Goal: Task Accomplishment & Management: Complete application form

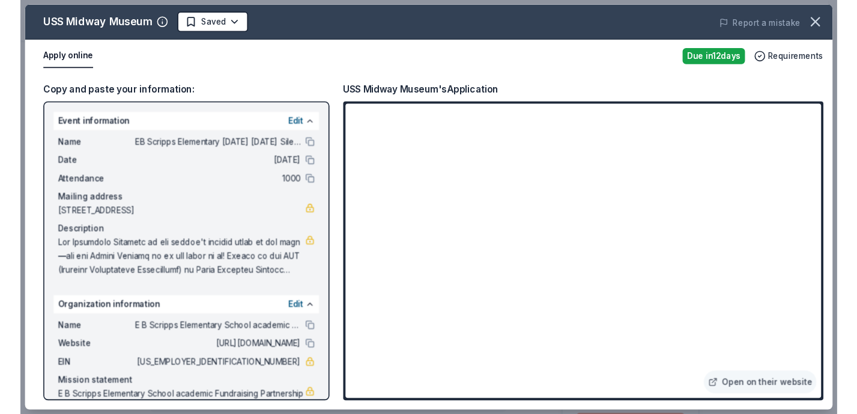
scroll to position [222, 0]
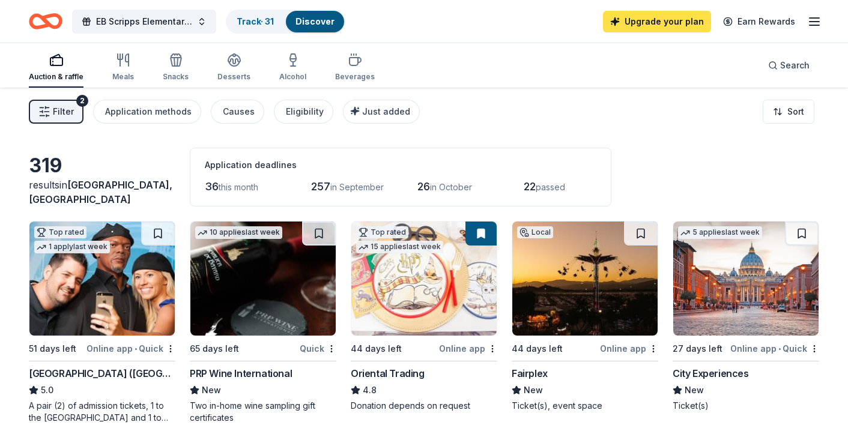
click at [668, 18] on link "Upgrade your plan" at bounding box center [657, 22] width 108 height 22
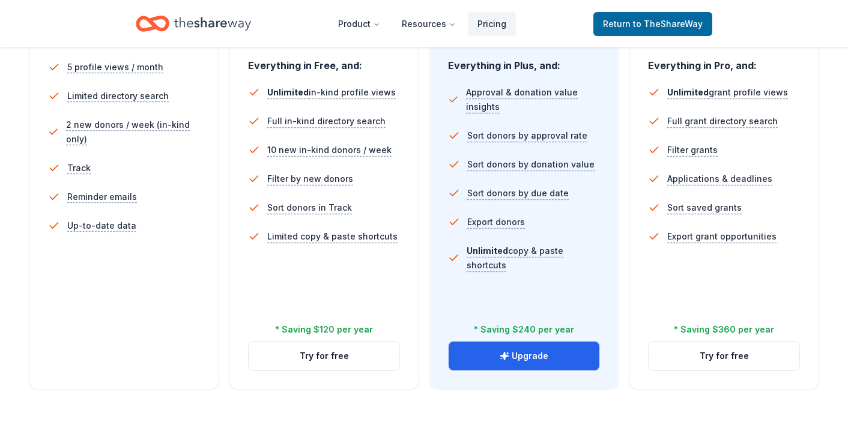
scroll to position [531, 0]
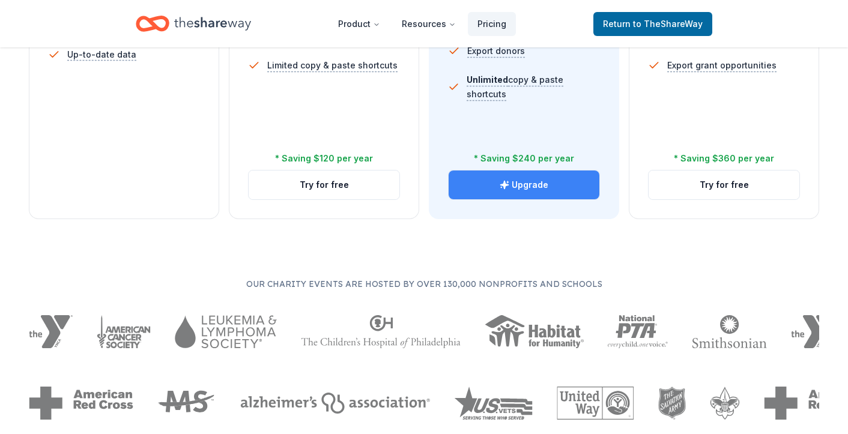
click at [504, 184] on icon "button" at bounding box center [504, 185] width 8 height 8
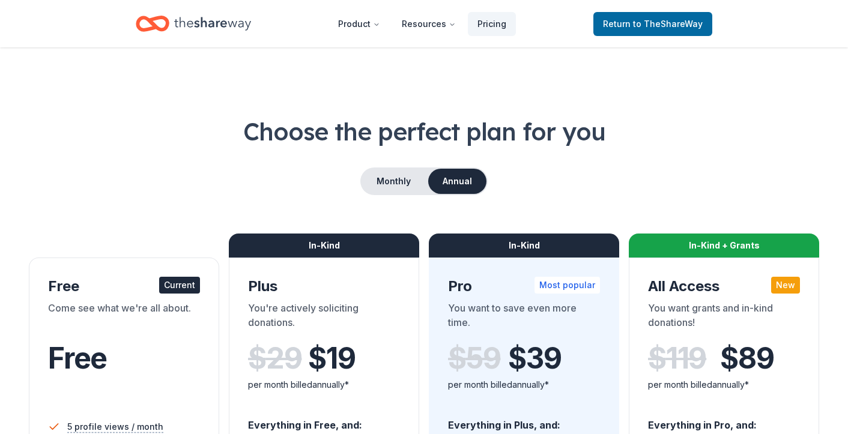
scroll to position [531, 0]
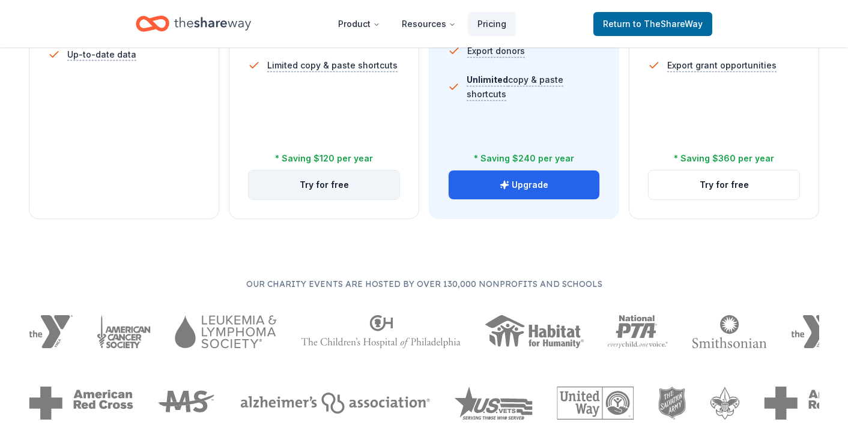
click at [296, 186] on button "Try for free" at bounding box center [324, 185] width 151 height 29
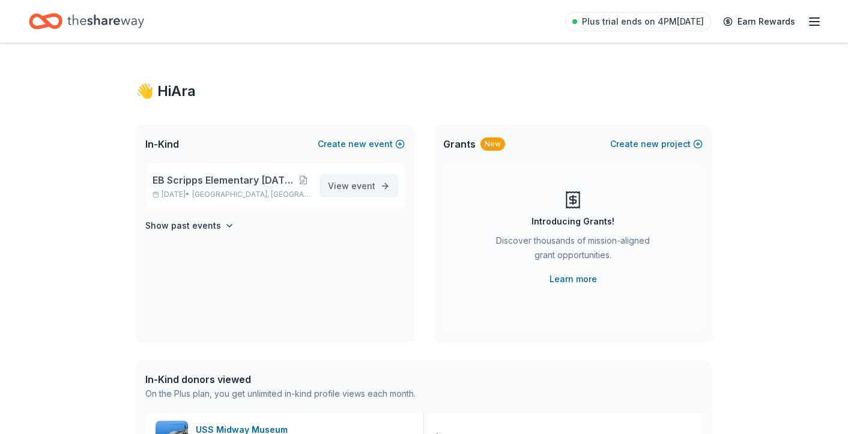
click at [362, 180] on span "View event" at bounding box center [351, 186] width 47 height 14
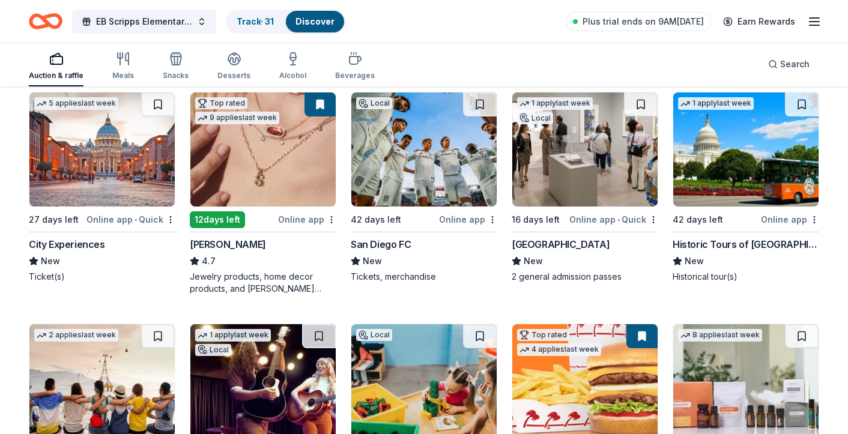
scroll to position [367, 0]
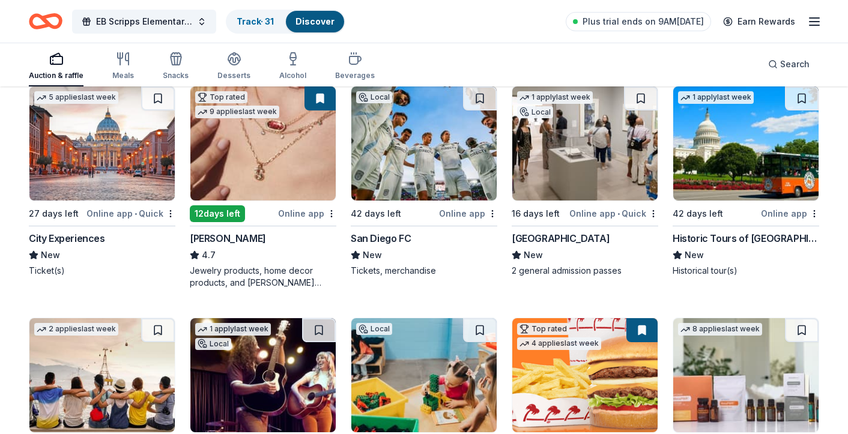
click at [247, 163] on img at bounding box center [262, 143] width 145 height 114
click at [595, 180] on img at bounding box center [584, 143] width 145 height 114
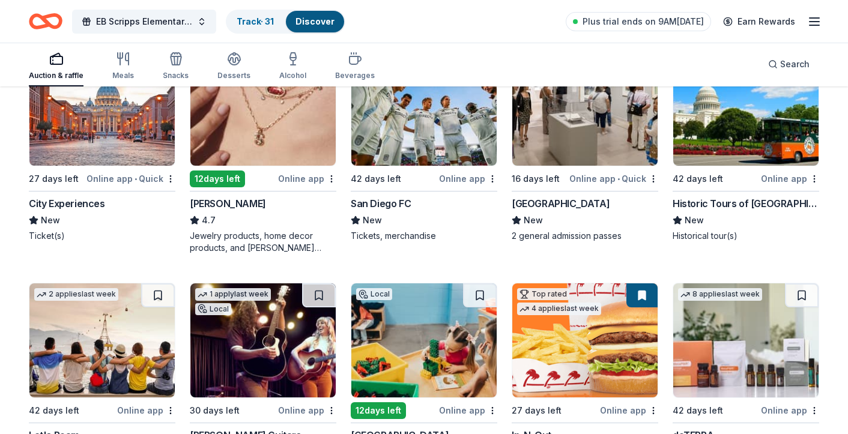
scroll to position [501, 0]
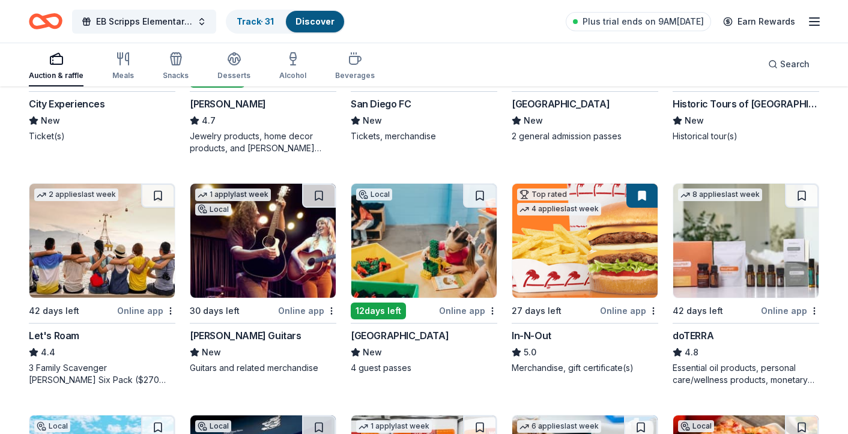
click at [104, 239] on img at bounding box center [101, 241] width 145 height 114
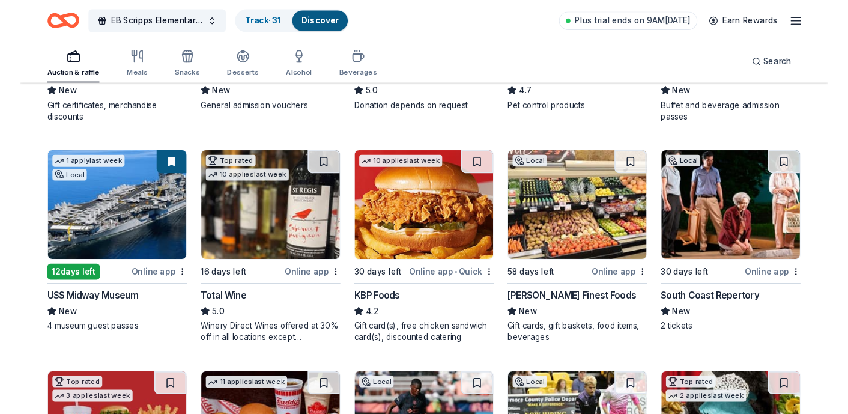
scroll to position [993, 0]
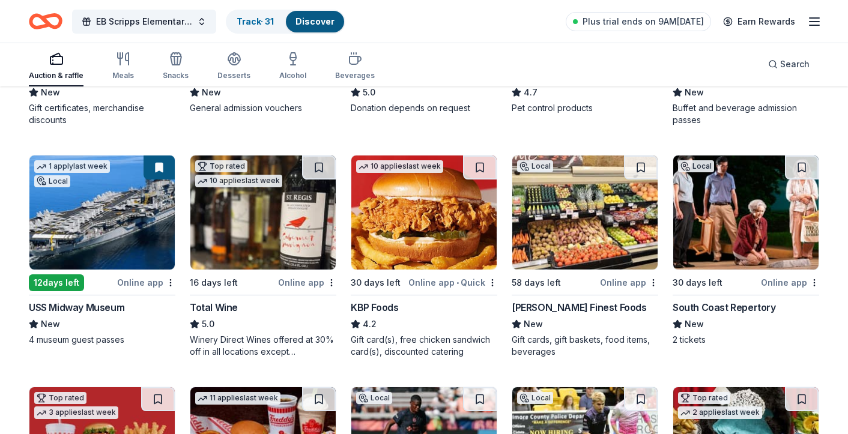
click at [120, 218] on img at bounding box center [101, 213] width 145 height 114
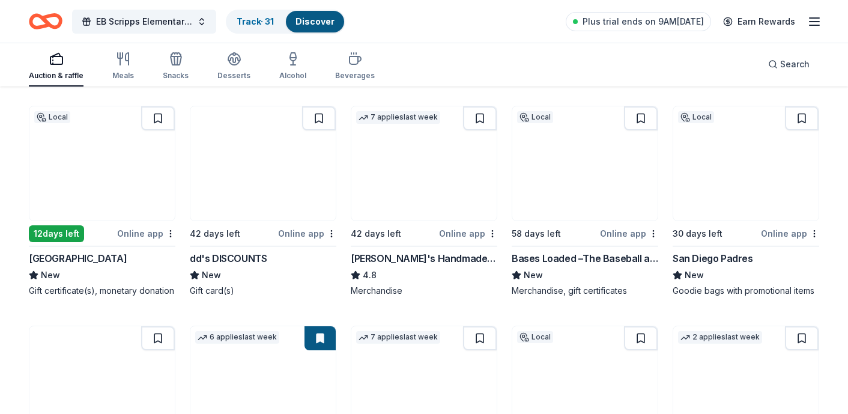
scroll to position [1946, 0]
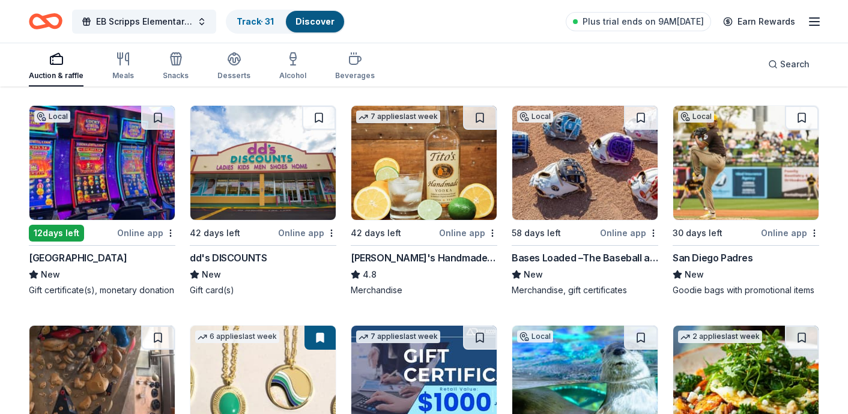
click at [92, 186] on img at bounding box center [101, 163] width 145 height 114
click at [157, 119] on button at bounding box center [158, 118] width 34 height 24
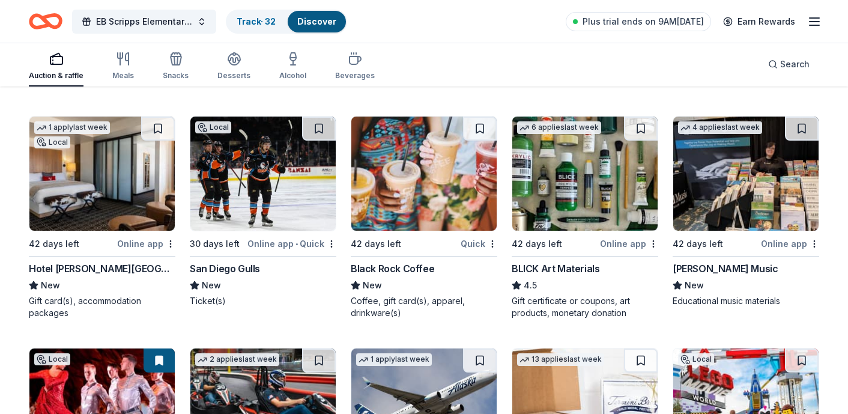
scroll to position [2625, 0]
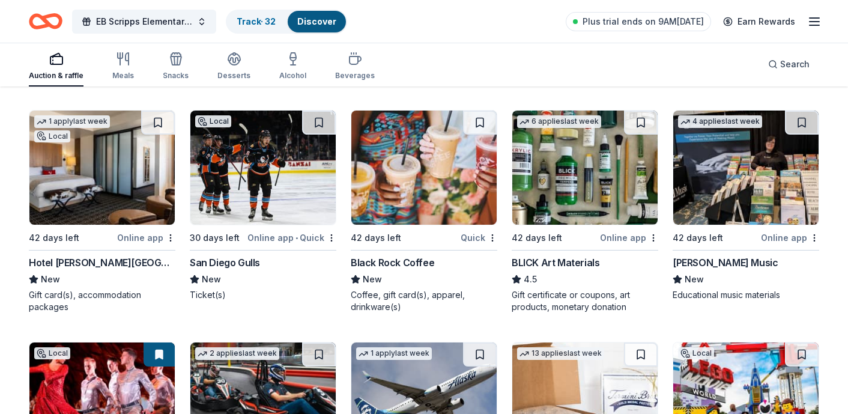
click at [103, 181] on img at bounding box center [101, 167] width 145 height 114
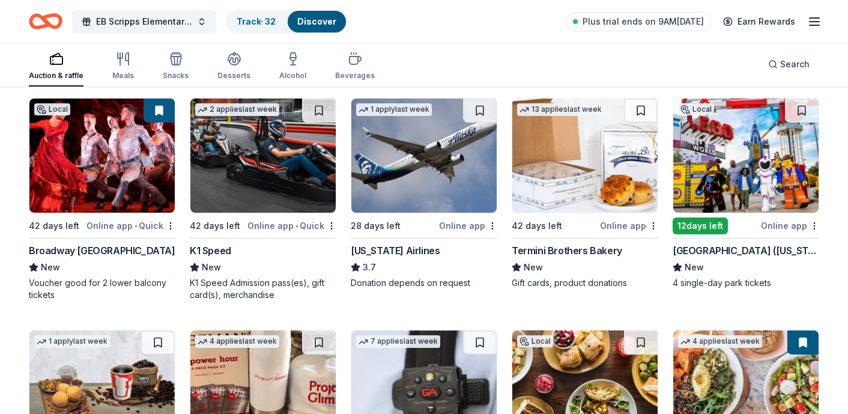
scroll to position [2870, 0]
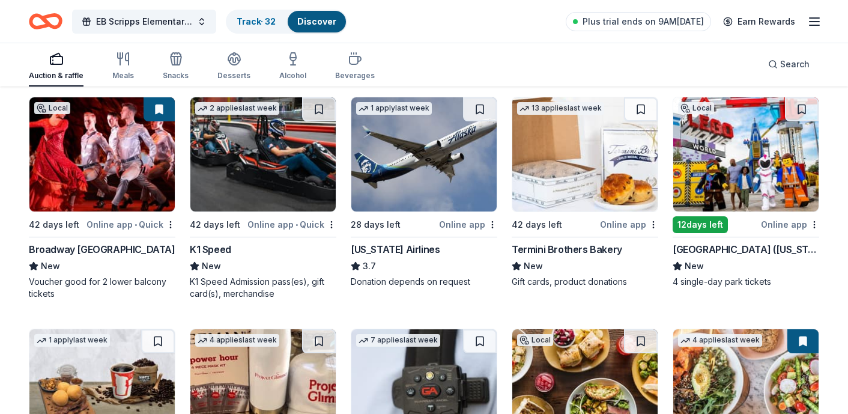
click at [81, 184] on img at bounding box center [101, 154] width 145 height 114
click at [429, 163] on img at bounding box center [423, 154] width 145 height 114
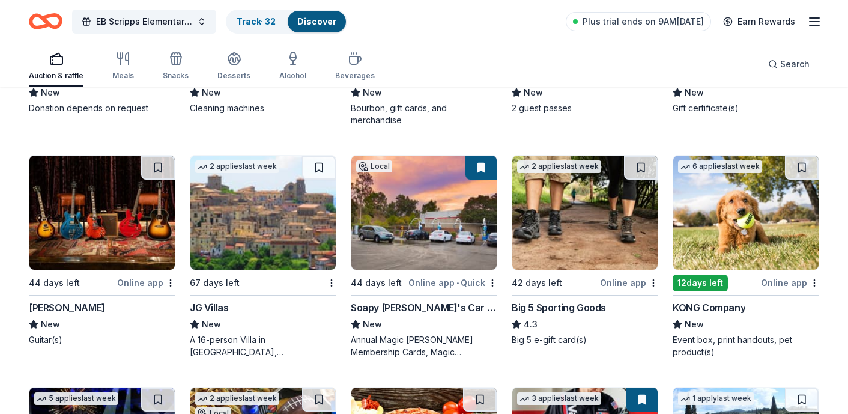
scroll to position [4199, 0]
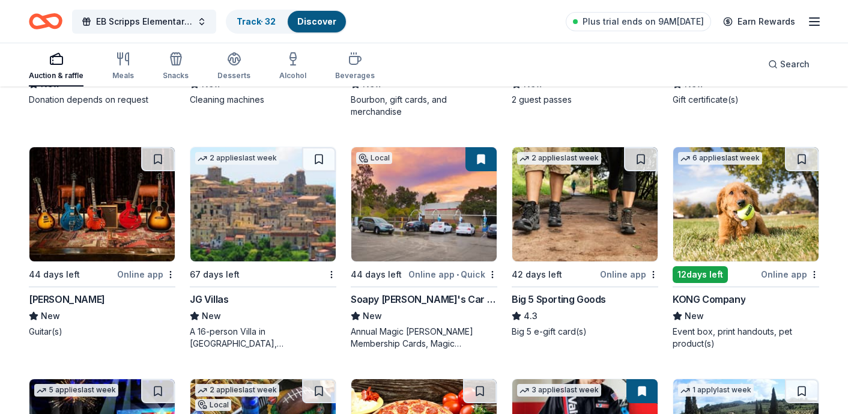
click at [268, 229] on img at bounding box center [262, 204] width 145 height 114
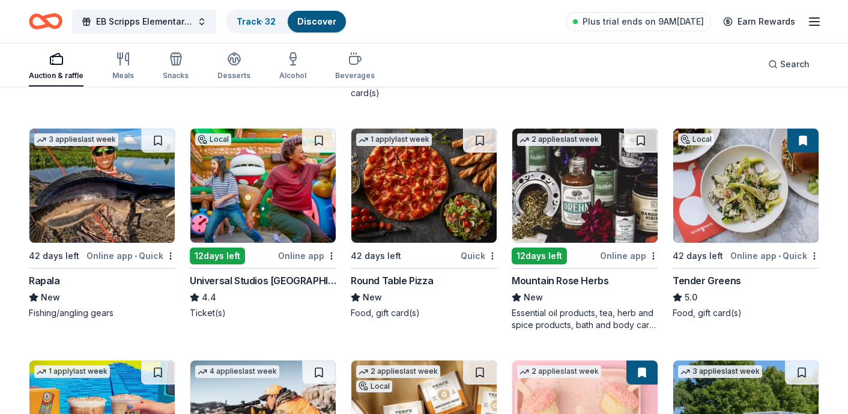
scroll to position [6053, 0]
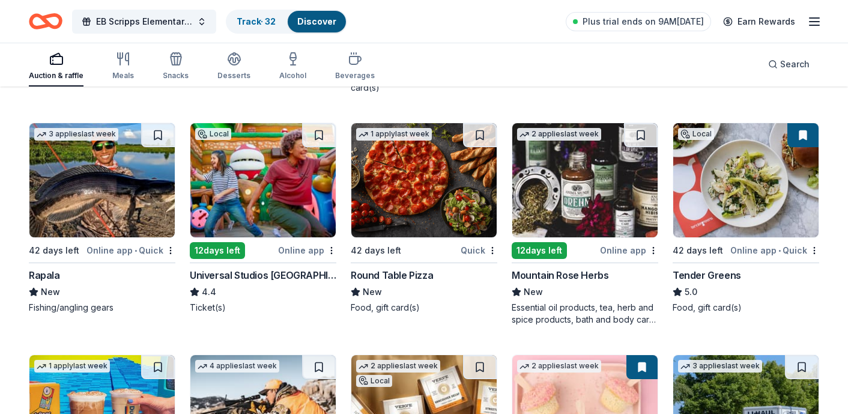
click at [272, 210] on img at bounding box center [262, 180] width 145 height 114
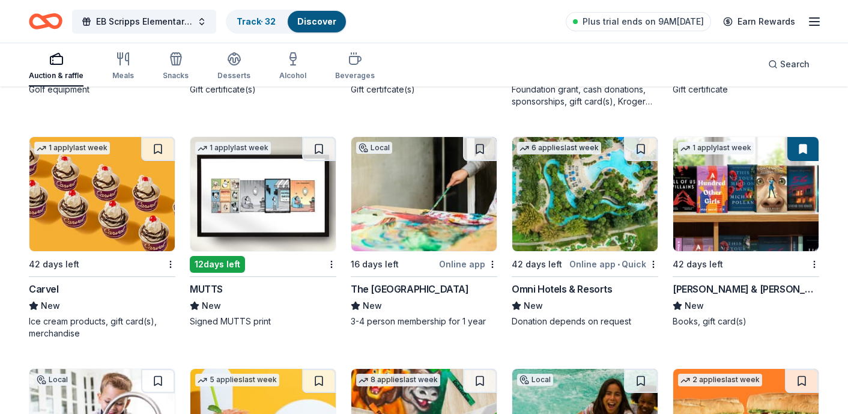
scroll to position [6967, 0]
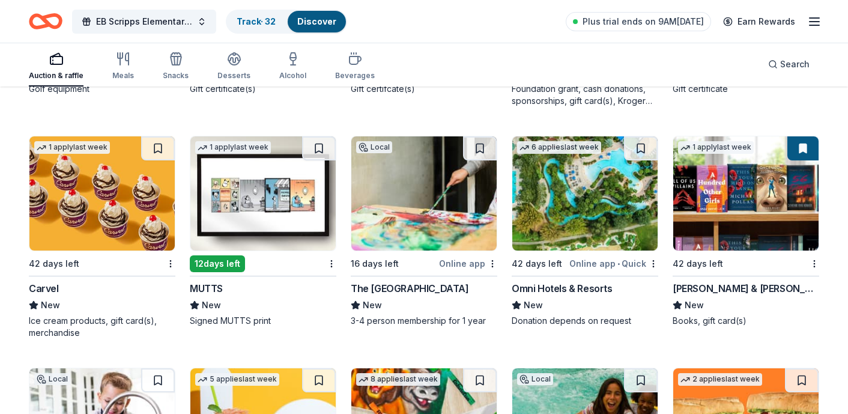
click at [584, 216] on img at bounding box center [584, 193] width 145 height 114
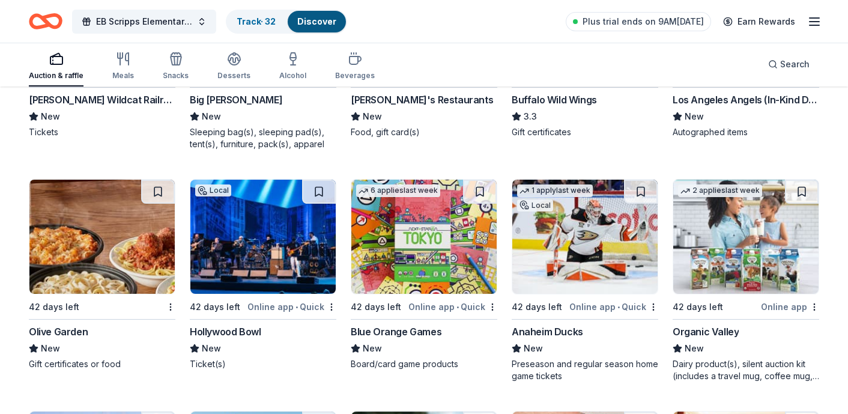
scroll to position [8756, 0]
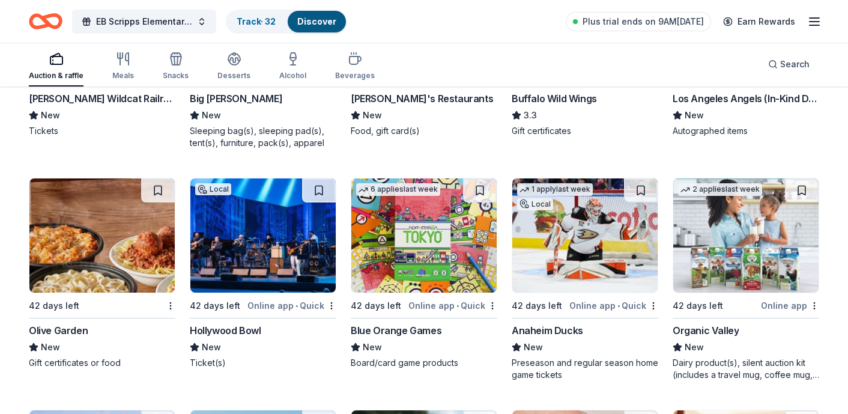
click at [260, 250] on img at bounding box center [262, 235] width 145 height 114
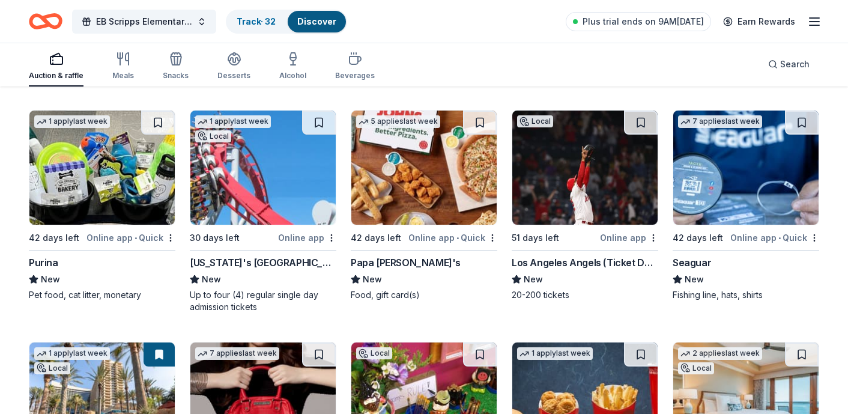
scroll to position [9289, 0]
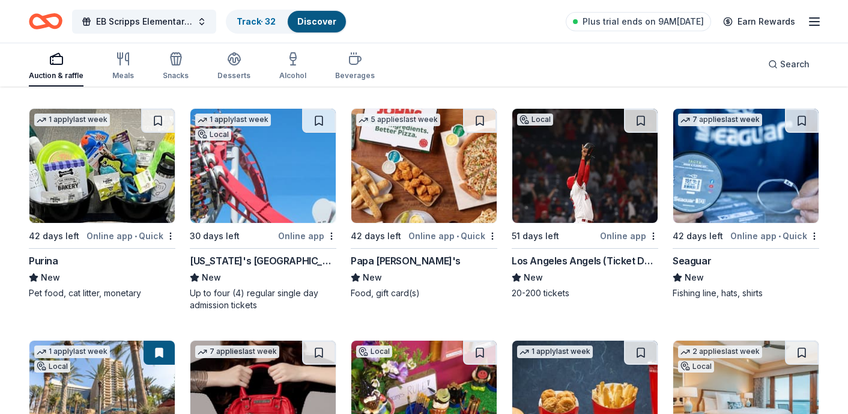
click at [261, 201] on img at bounding box center [262, 166] width 145 height 114
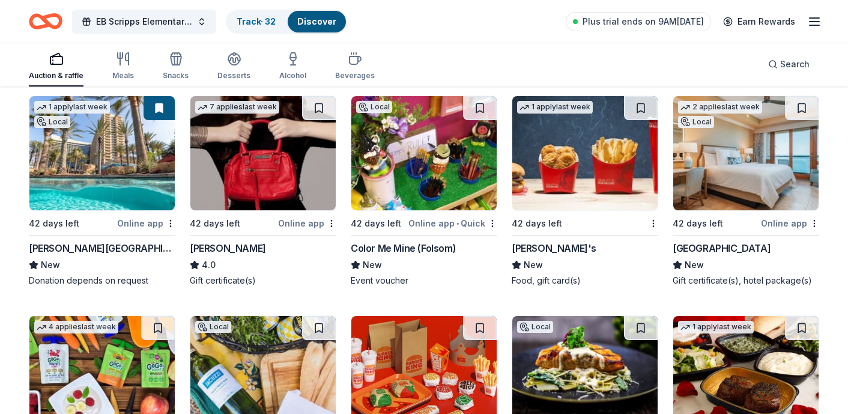
scroll to position [9535, 0]
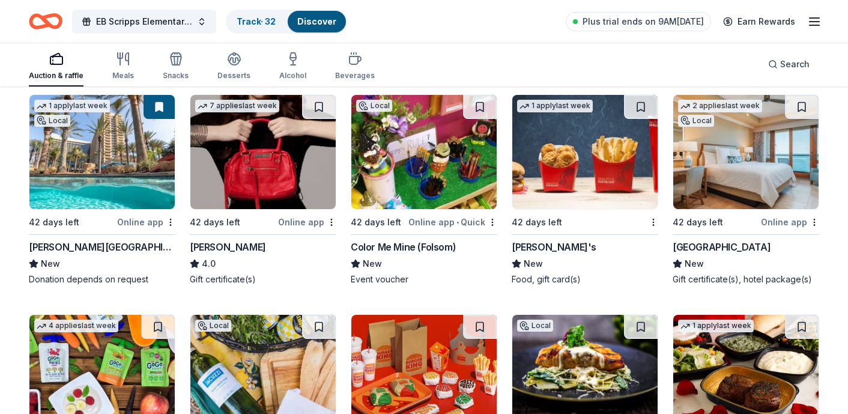
click at [725, 165] on img at bounding box center [745, 152] width 145 height 114
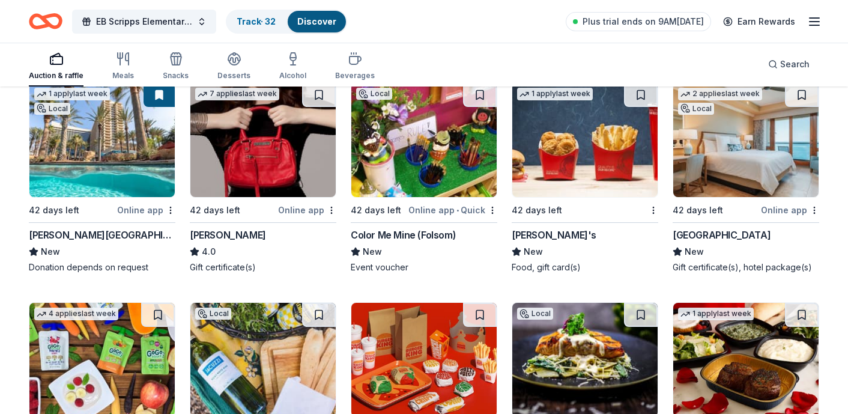
scroll to position [9727, 0]
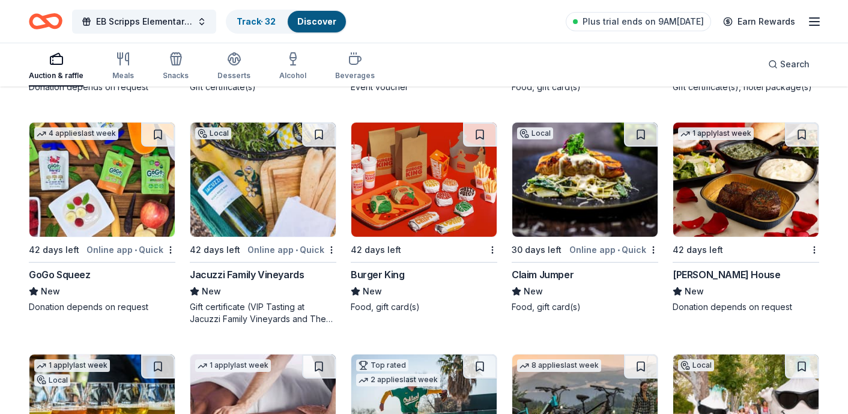
click at [710, 196] on img at bounding box center [745, 180] width 145 height 114
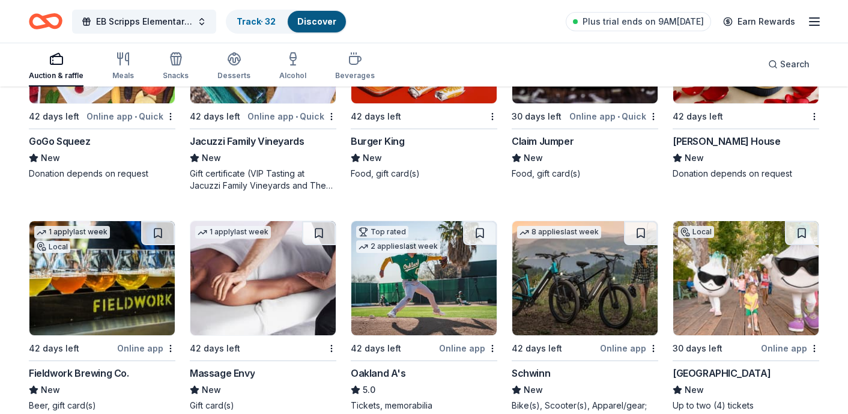
scroll to position [9902, 0]
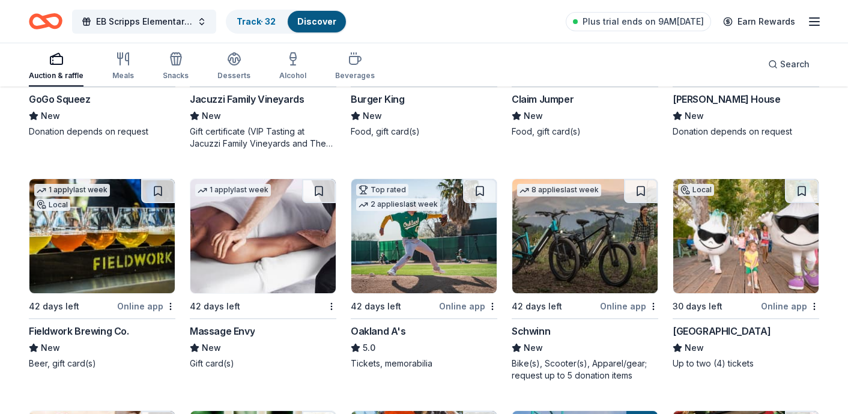
click at [241, 259] on img at bounding box center [262, 236] width 145 height 114
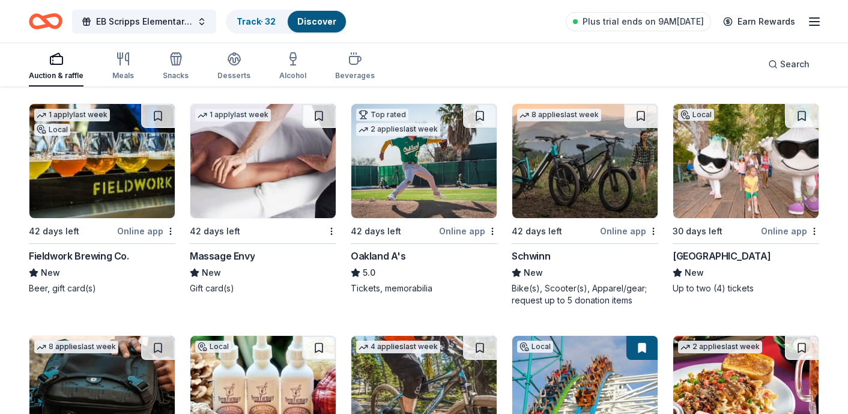
scroll to position [9979, 0]
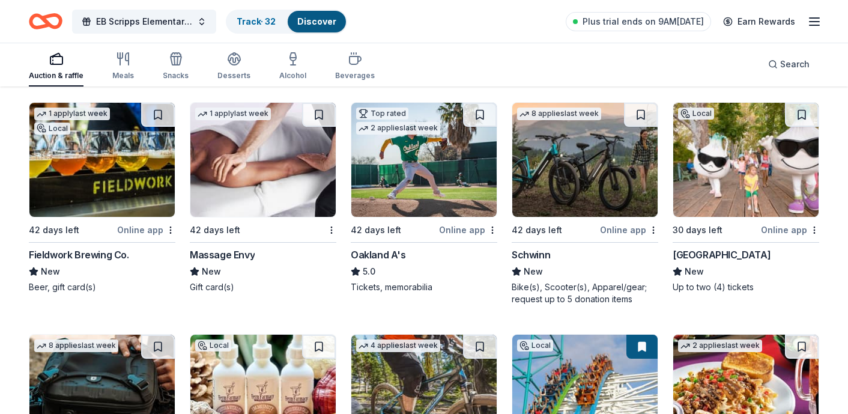
click at [579, 180] on img at bounding box center [584, 160] width 145 height 114
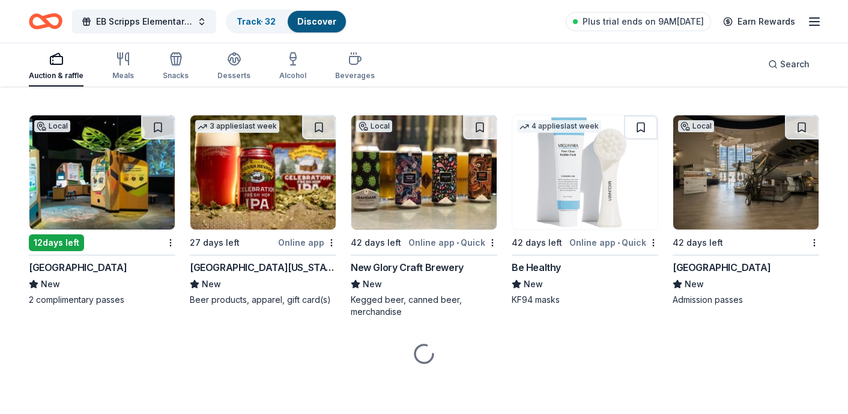
scroll to position [10893, 0]
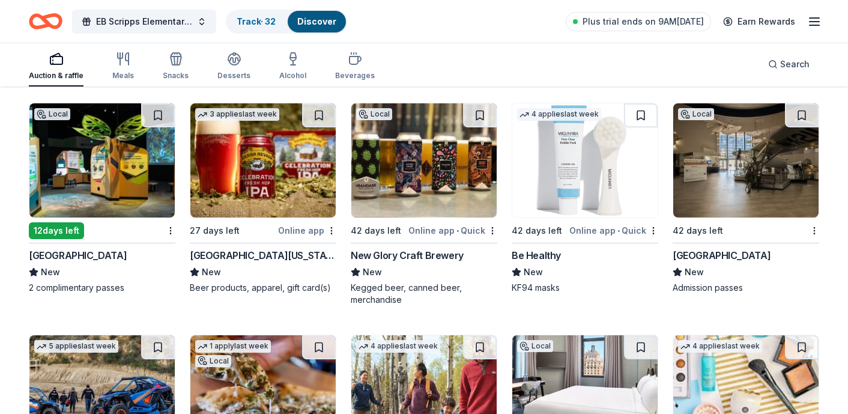
click at [102, 162] on img at bounding box center [101, 160] width 145 height 114
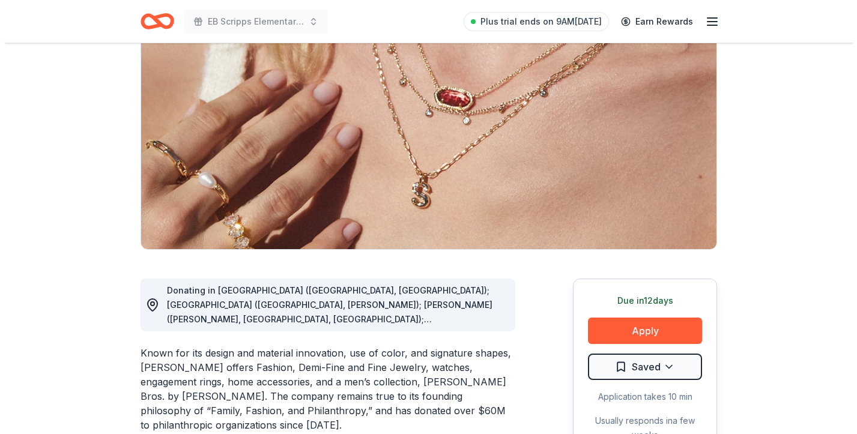
scroll to position [163, 0]
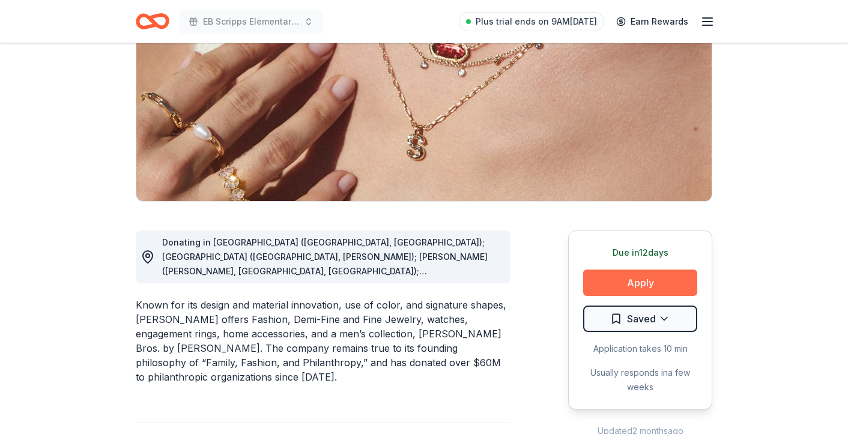
click at [638, 282] on button "Apply" at bounding box center [640, 283] width 114 height 26
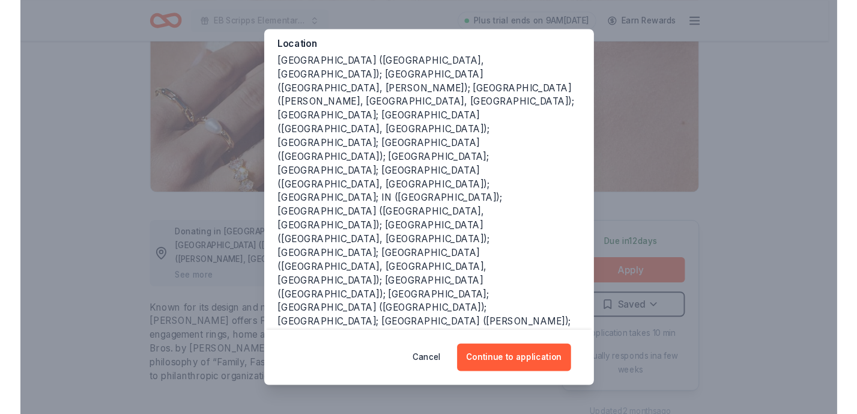
scroll to position [151, 0]
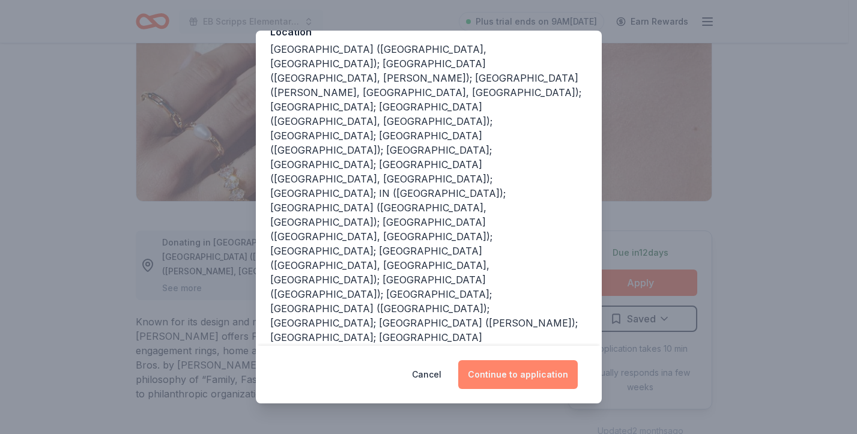
click at [507, 373] on button "Continue to application" at bounding box center [518, 374] width 120 height 29
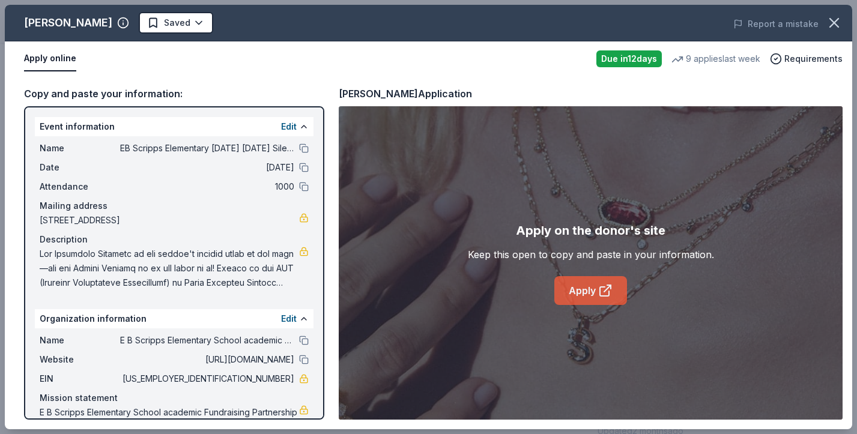
click at [589, 289] on link "Apply" at bounding box center [590, 290] width 73 height 29
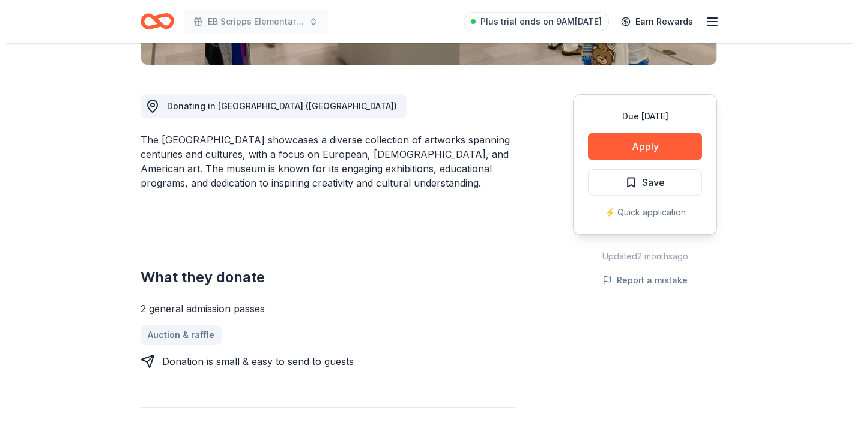
scroll to position [308, 0]
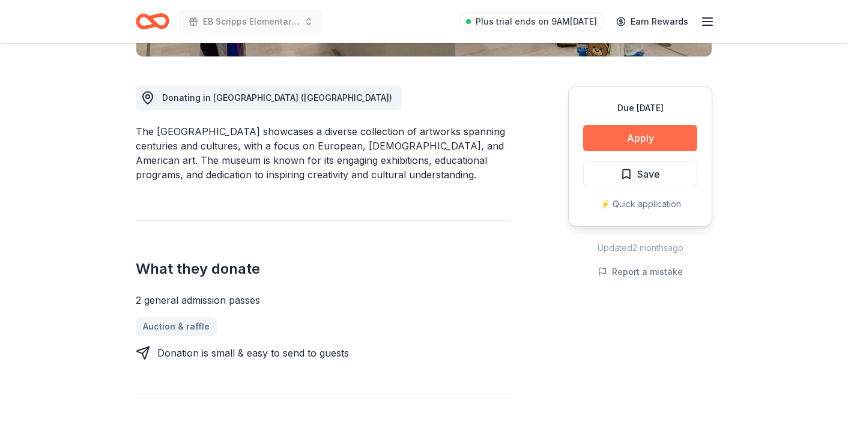
click at [659, 133] on button "Apply" at bounding box center [640, 138] width 114 height 26
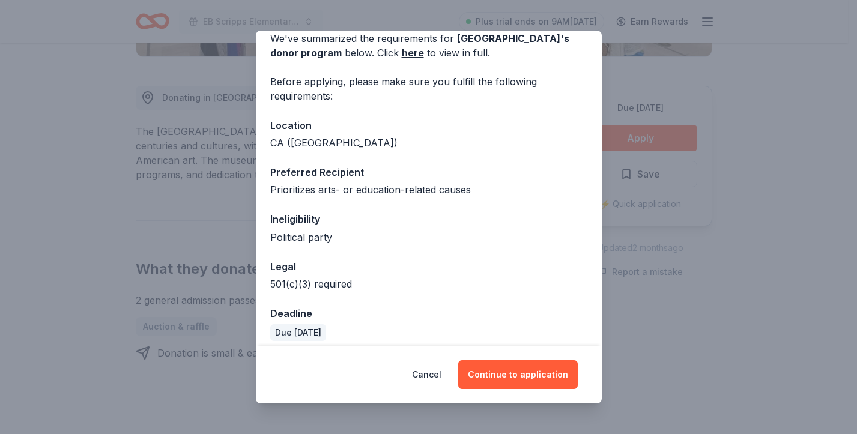
scroll to position [67, 0]
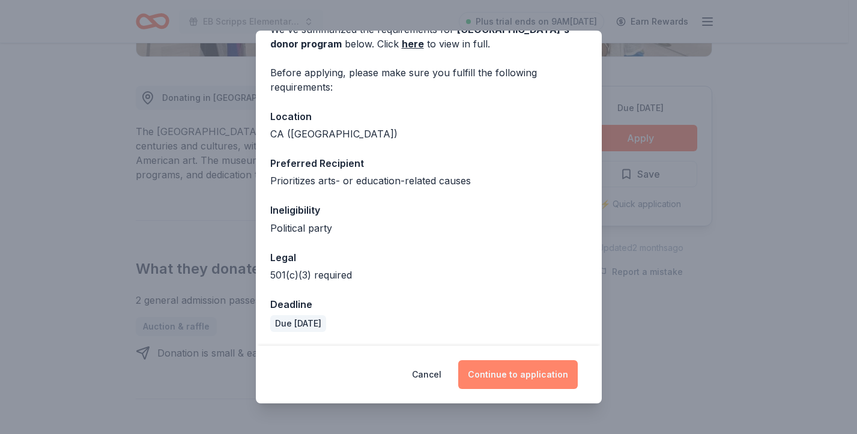
click at [515, 375] on button "Continue to application" at bounding box center [518, 374] width 120 height 29
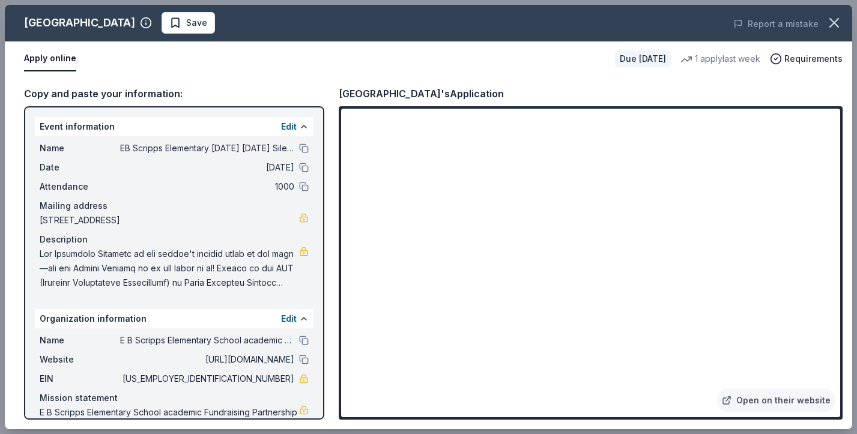
drag, startPoint x: 41, startPoint y: 253, endPoint x: 151, endPoint y: 290, distance: 115.3
click at [151, 290] on div "Name EB Scripps Elementary Halloween Carnival Silent Auction Date 10/24/25 Atte…" at bounding box center [174, 215] width 279 height 159
click at [126, 265] on span at bounding box center [169, 268] width 259 height 43
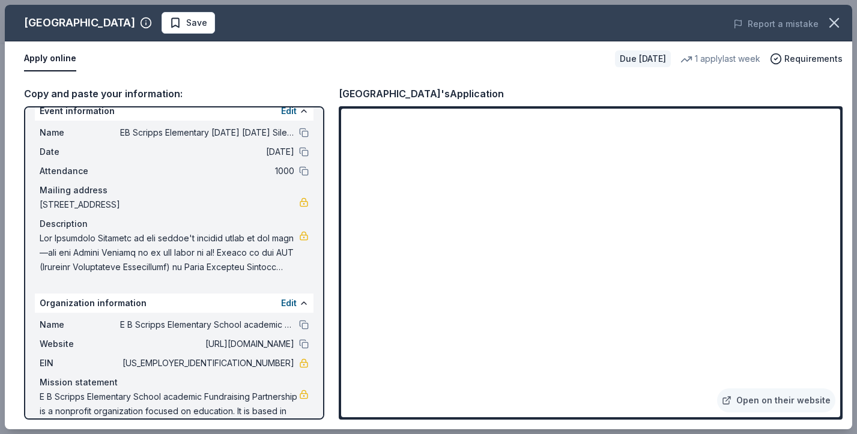
scroll to position [44, 0]
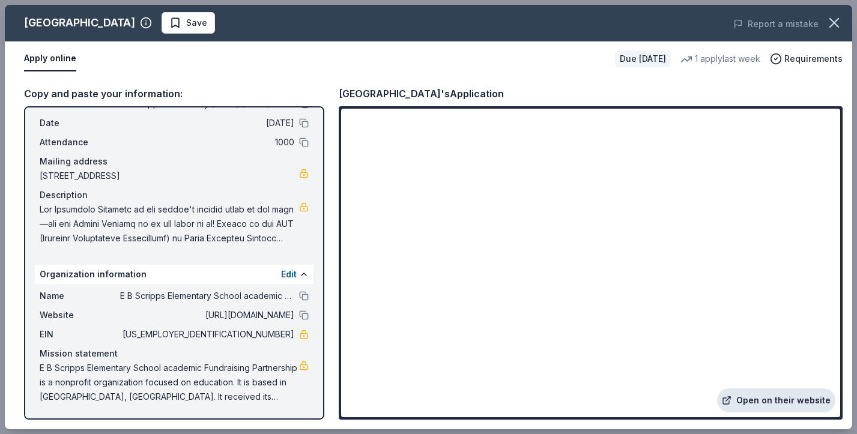
click at [786, 403] on link "Open on their website" at bounding box center [776, 401] width 118 height 24
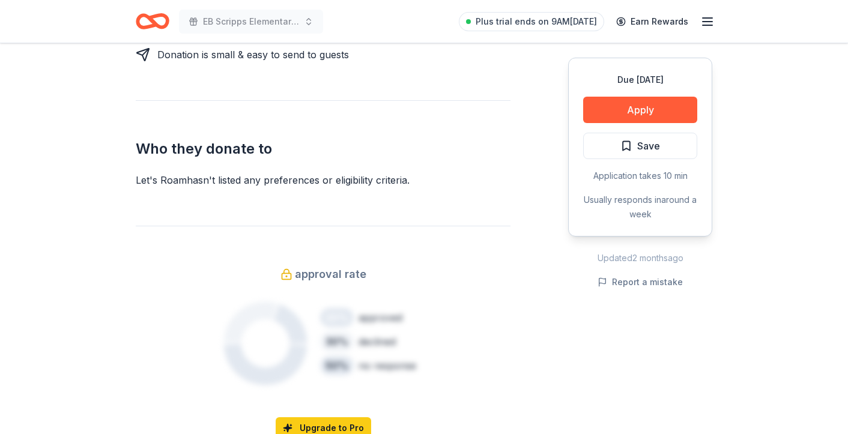
scroll to position [649, 0]
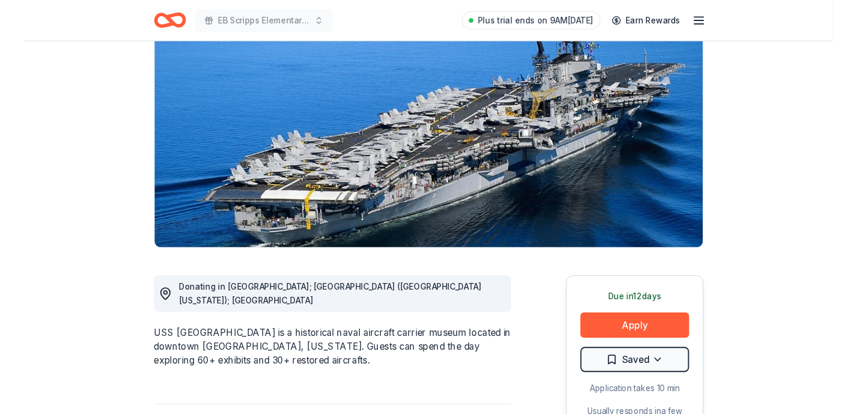
scroll to position [220, 0]
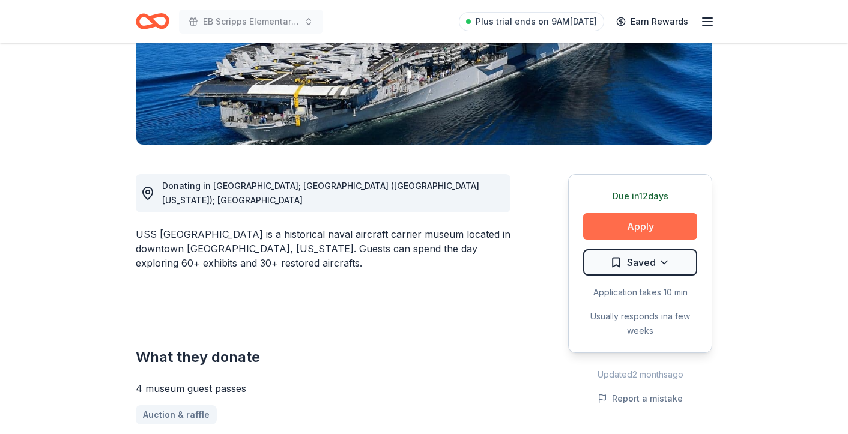
click at [626, 227] on button "Apply" at bounding box center [640, 226] width 114 height 26
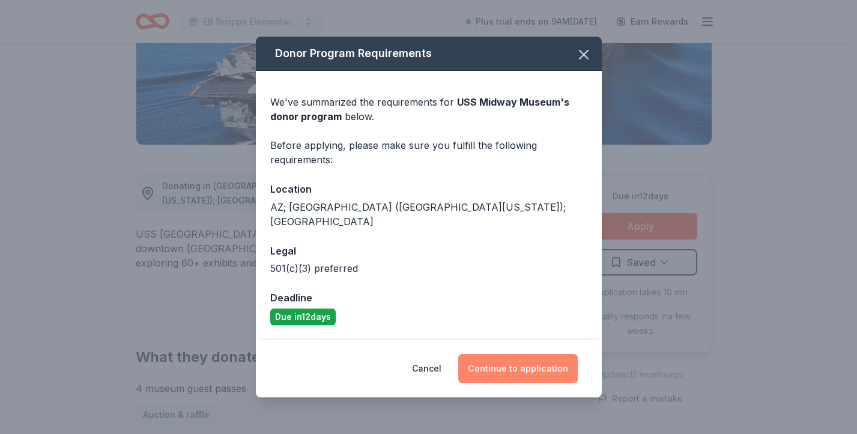
click at [533, 357] on button "Continue to application" at bounding box center [518, 368] width 120 height 29
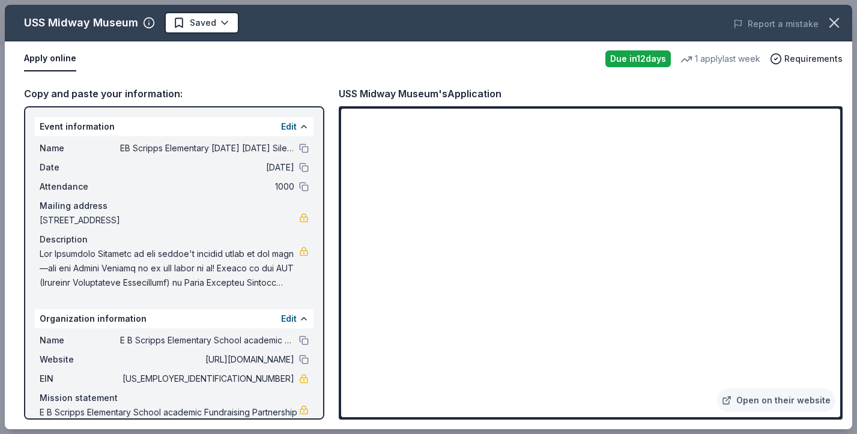
click at [178, 277] on span at bounding box center [169, 268] width 259 height 43
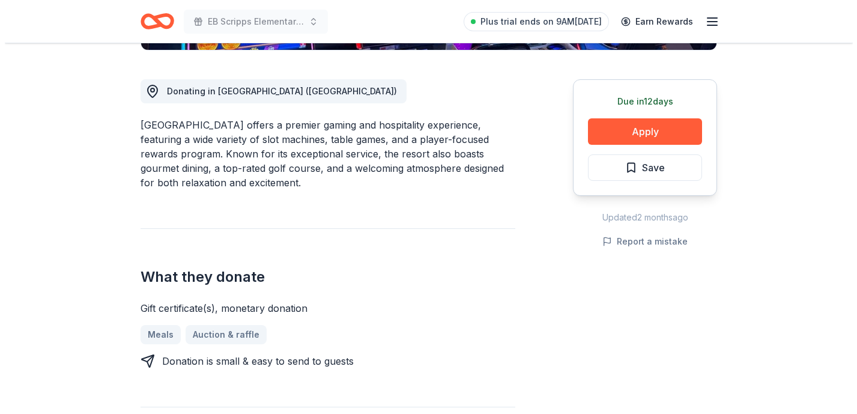
scroll to position [336, 0]
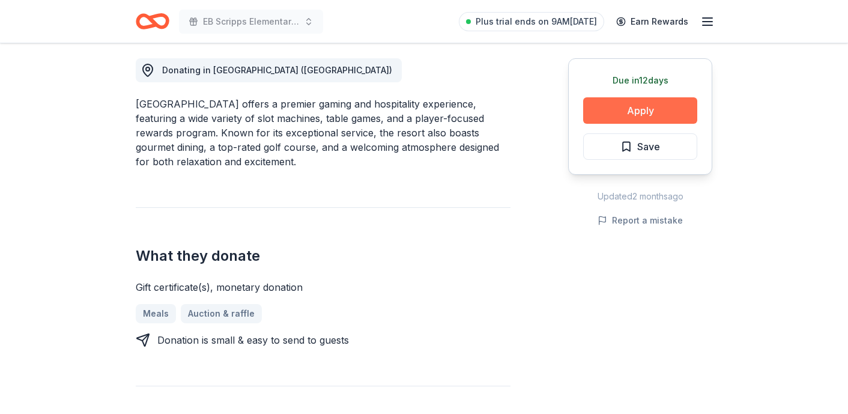
click at [658, 106] on button "Apply" at bounding box center [640, 110] width 114 height 26
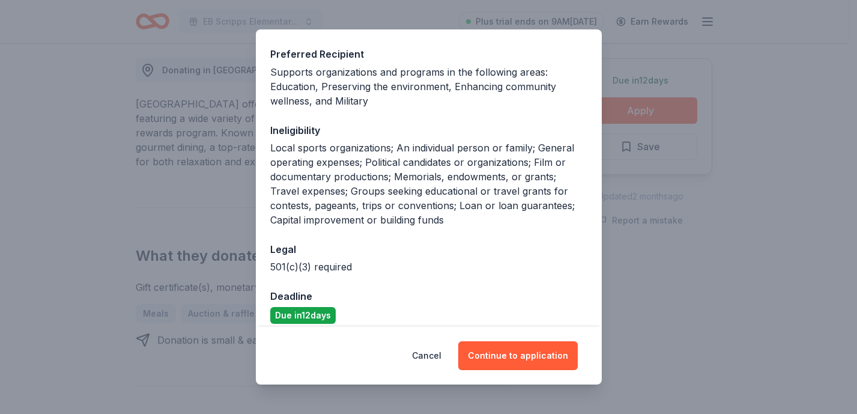
scroll to position [186, 0]
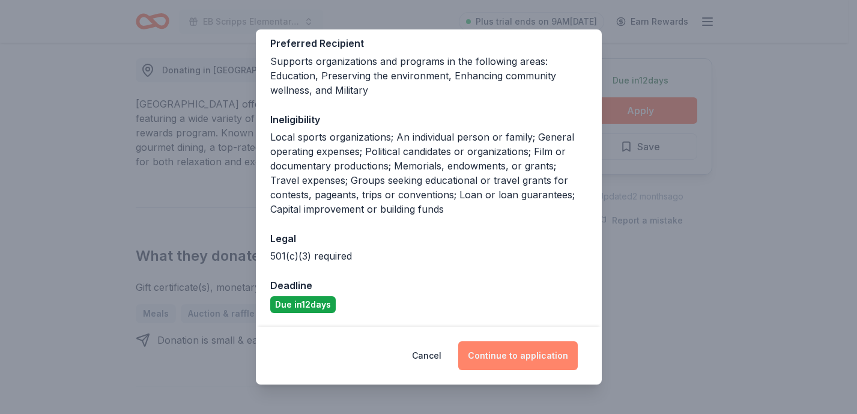
click at [523, 355] on button "Continue to application" at bounding box center [518, 355] width 120 height 29
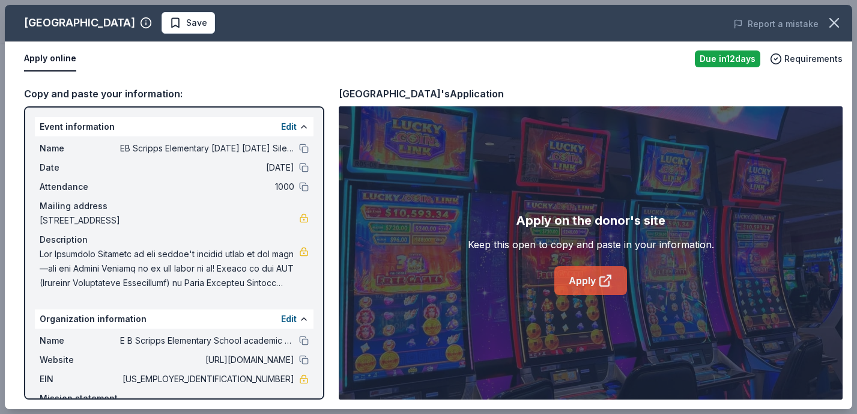
click at [587, 280] on link "Apply" at bounding box center [590, 280] width 73 height 29
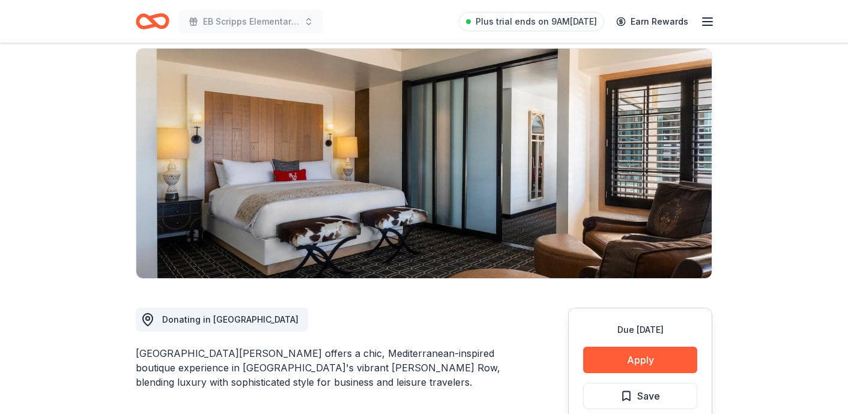
scroll to position [104, 0]
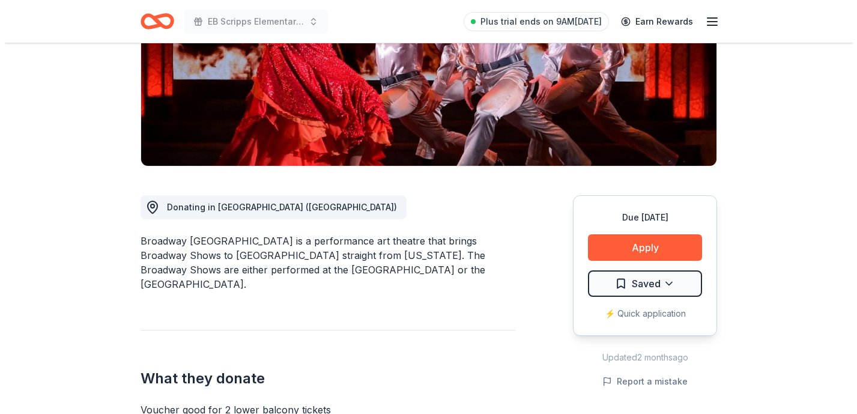
scroll to position [205, 0]
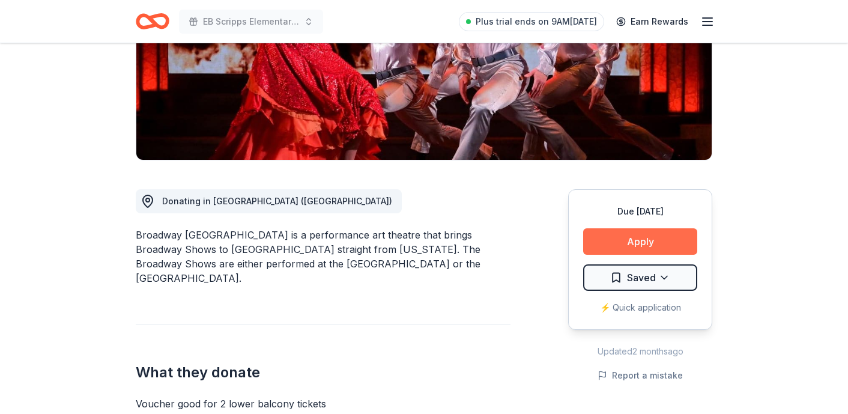
click at [671, 240] on button "Apply" at bounding box center [640, 241] width 114 height 26
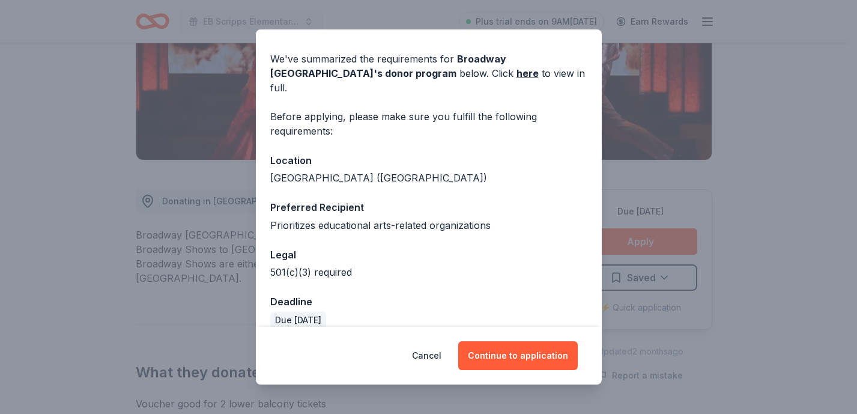
scroll to position [38, 0]
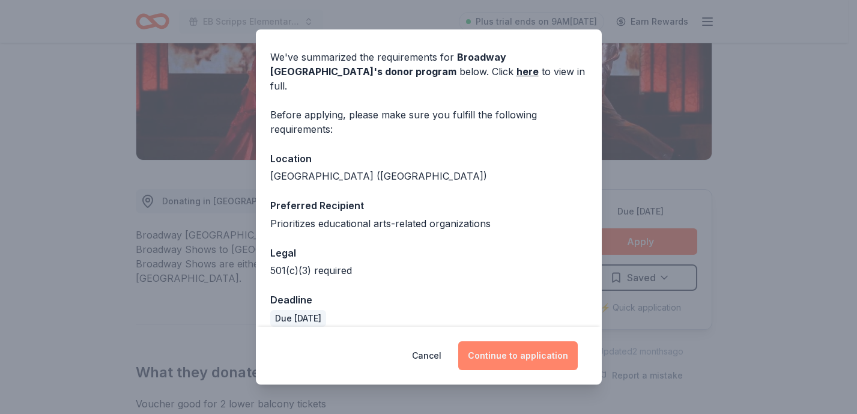
click at [511, 360] on button "Continue to application" at bounding box center [518, 355] width 120 height 29
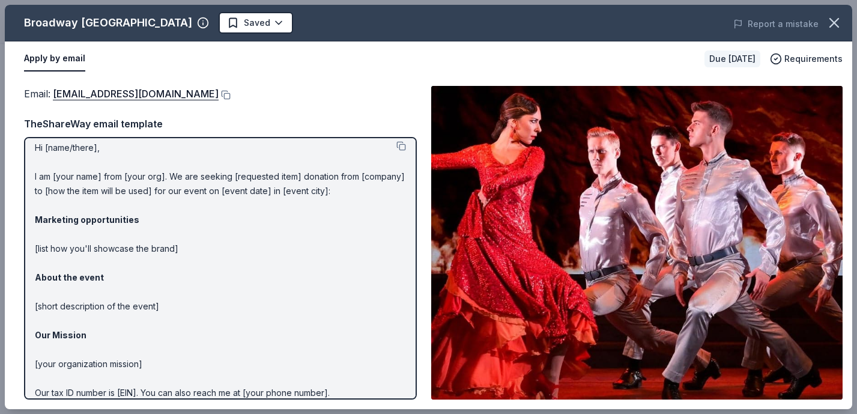
scroll to position [0, 0]
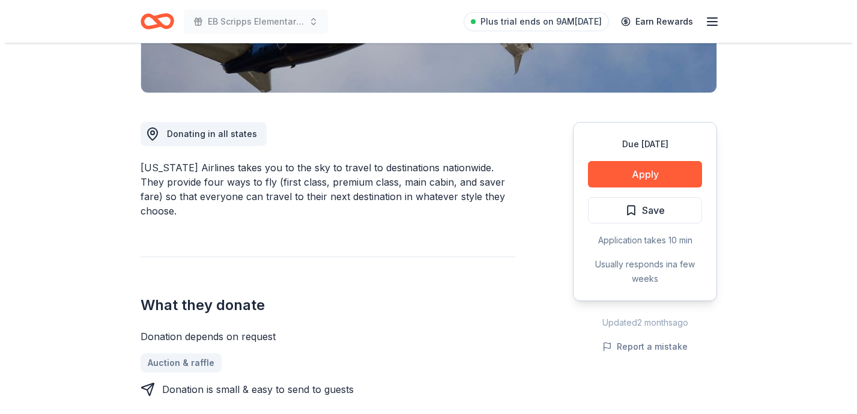
scroll to position [273, 0]
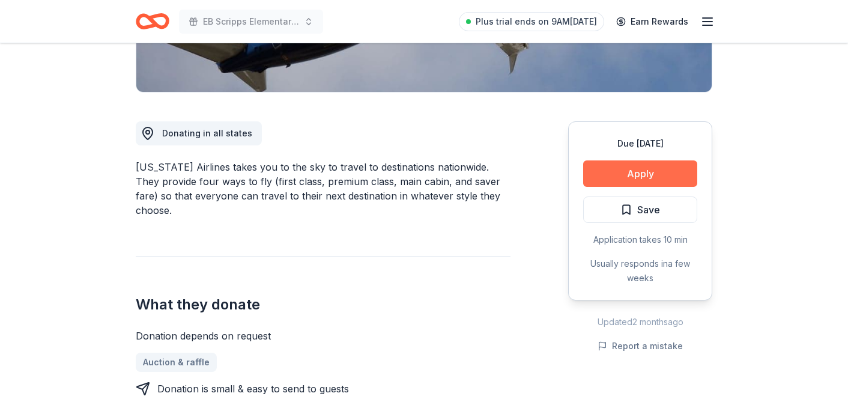
click at [650, 176] on button "Apply" at bounding box center [640, 173] width 114 height 26
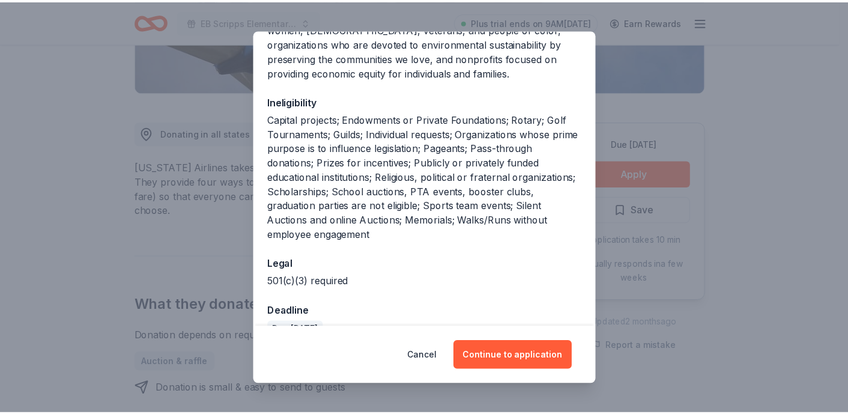
scroll to position [263, 0]
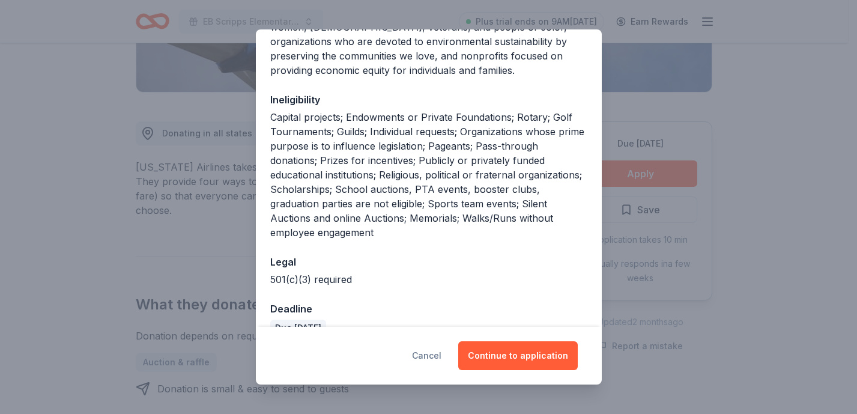
click at [435, 357] on button "Cancel" at bounding box center [426, 355] width 29 height 29
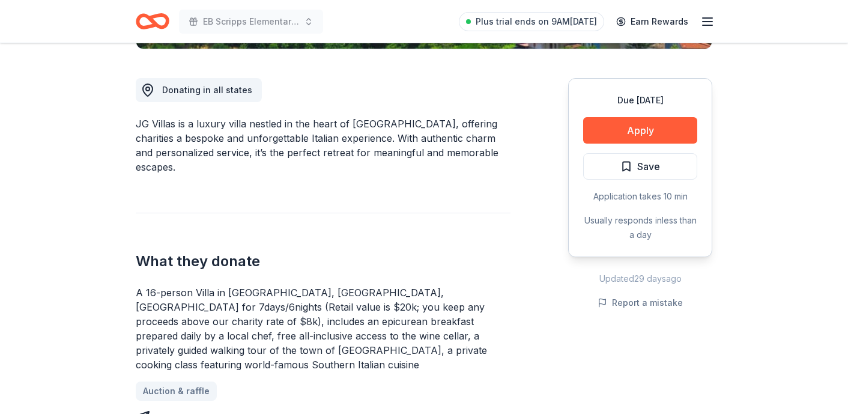
scroll to position [316, 0]
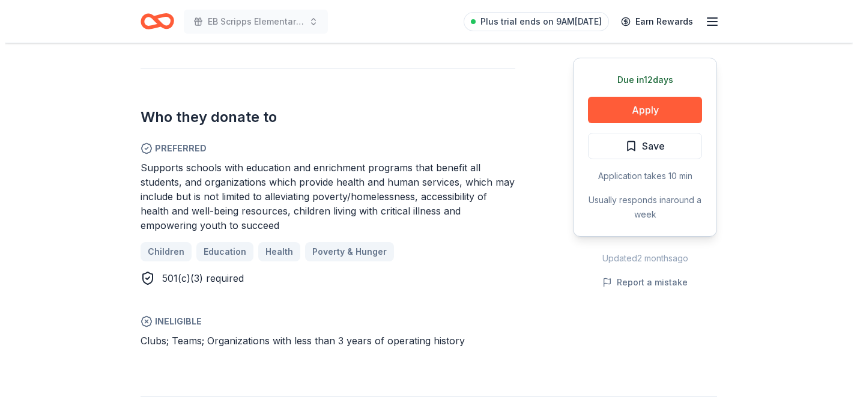
scroll to position [683, 0]
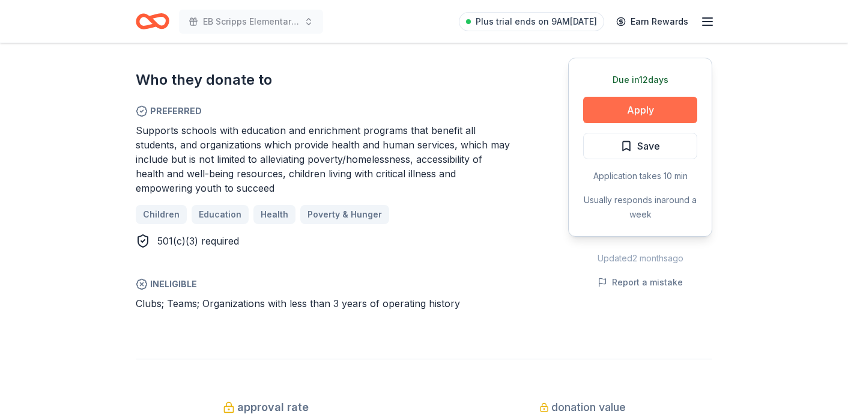
click at [614, 112] on button "Apply" at bounding box center [640, 110] width 114 height 26
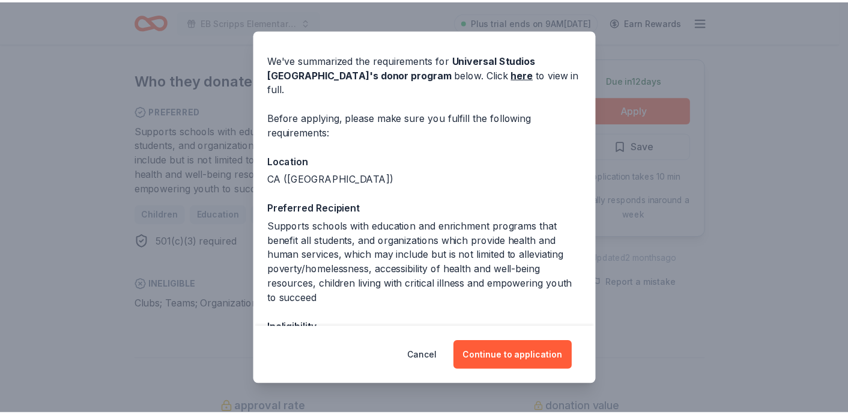
scroll to position [73, 0]
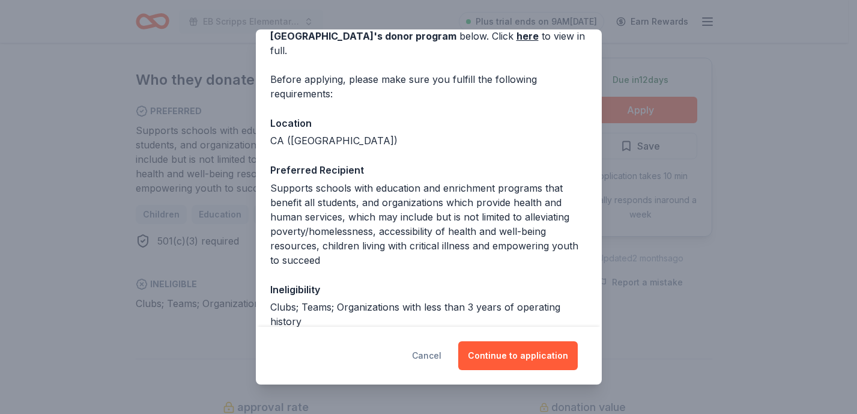
click at [435, 356] on button "Cancel" at bounding box center [426, 355] width 29 height 29
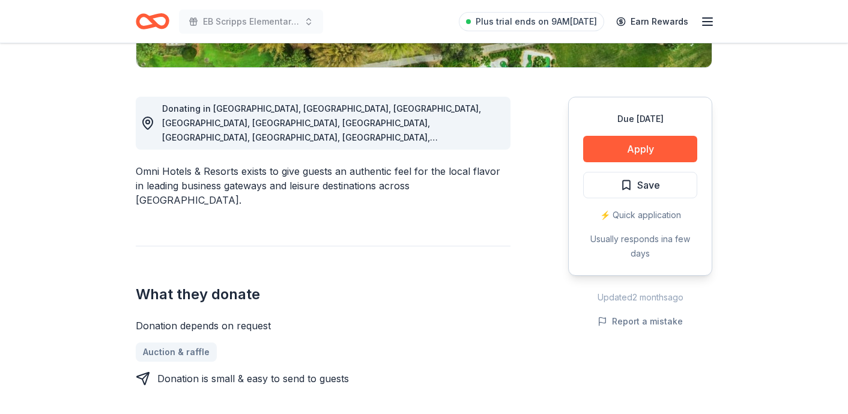
scroll to position [303, 0]
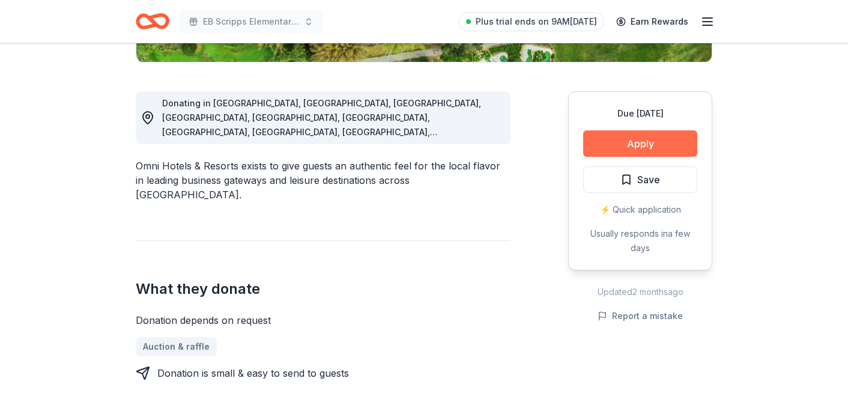
click at [644, 145] on button "Apply" at bounding box center [640, 143] width 114 height 26
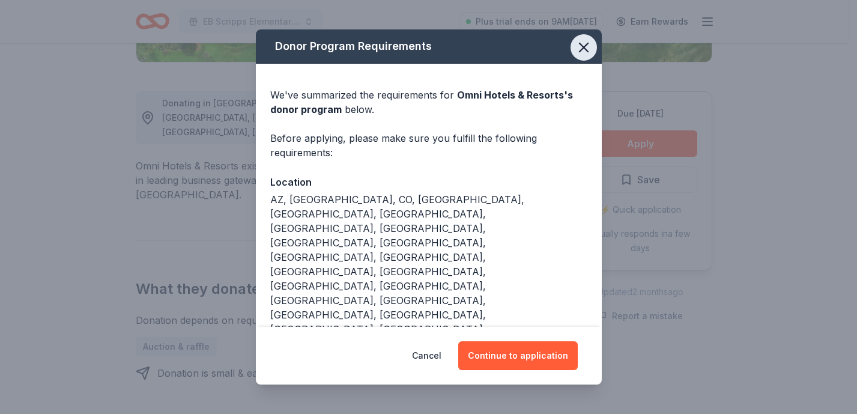
click at [575, 47] on icon "button" at bounding box center [583, 47] width 17 height 17
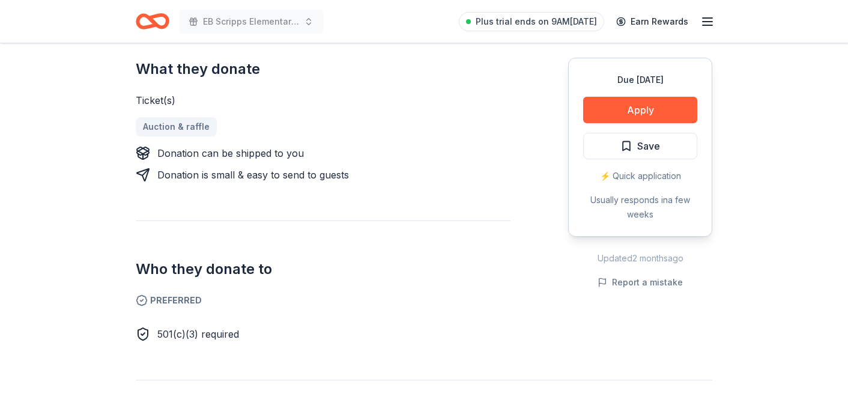
scroll to position [515, 0]
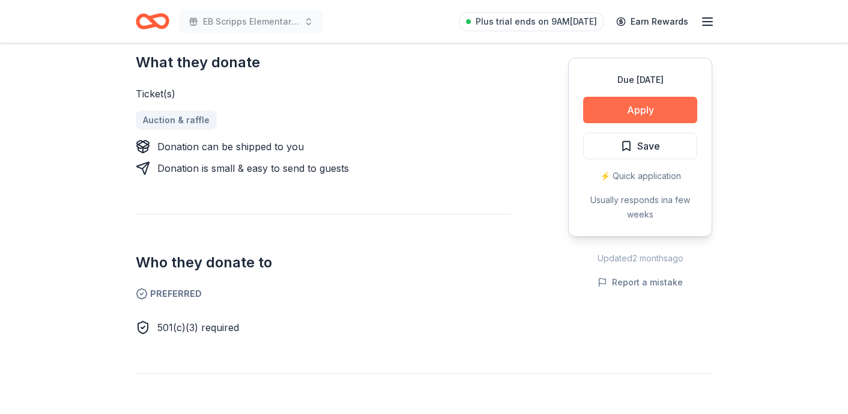
click at [629, 102] on button "Apply" at bounding box center [640, 110] width 114 height 26
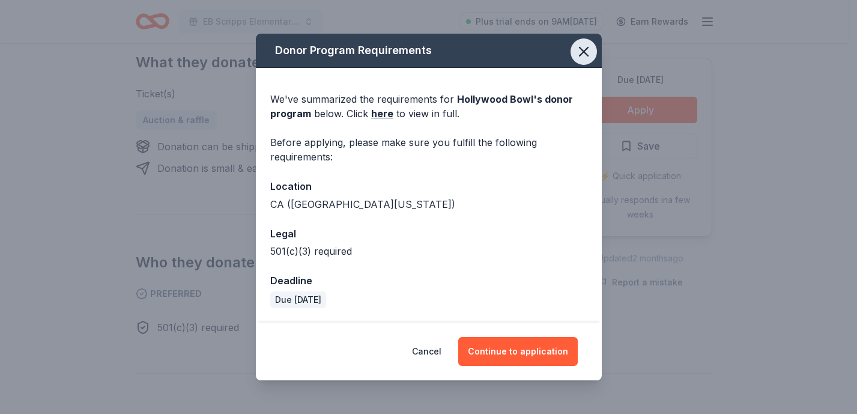
click at [581, 50] on icon "button" at bounding box center [583, 51] width 17 height 17
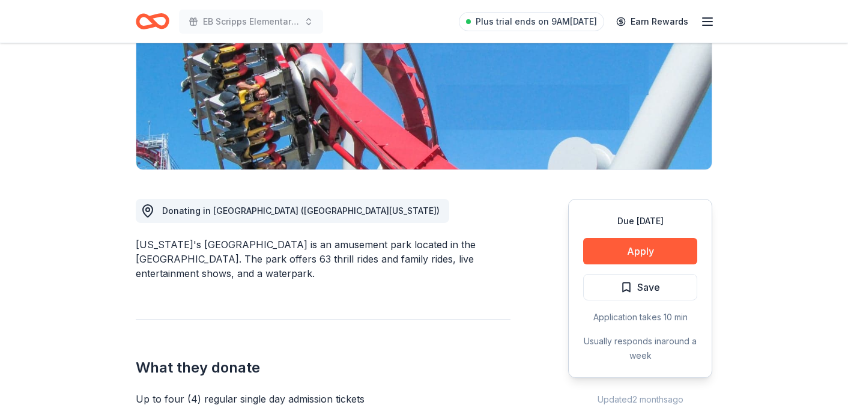
scroll to position [197, 0]
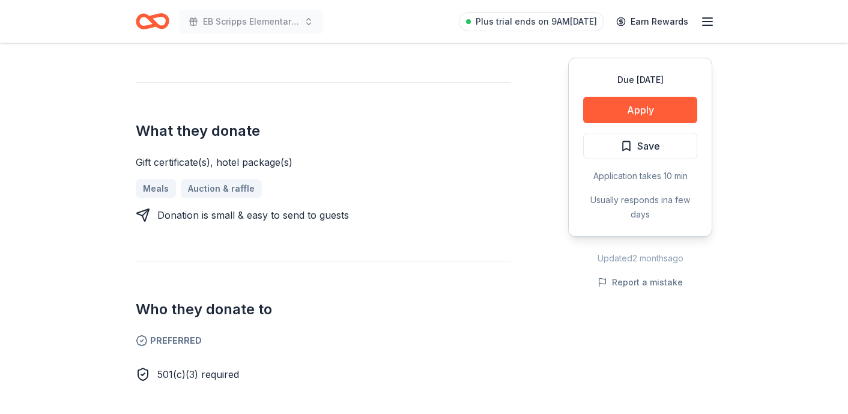
scroll to position [449, 0]
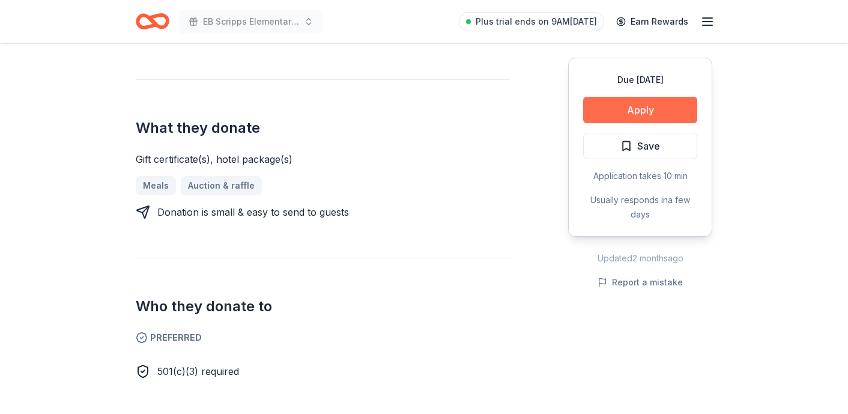
click at [634, 112] on button "Apply" at bounding box center [640, 110] width 114 height 26
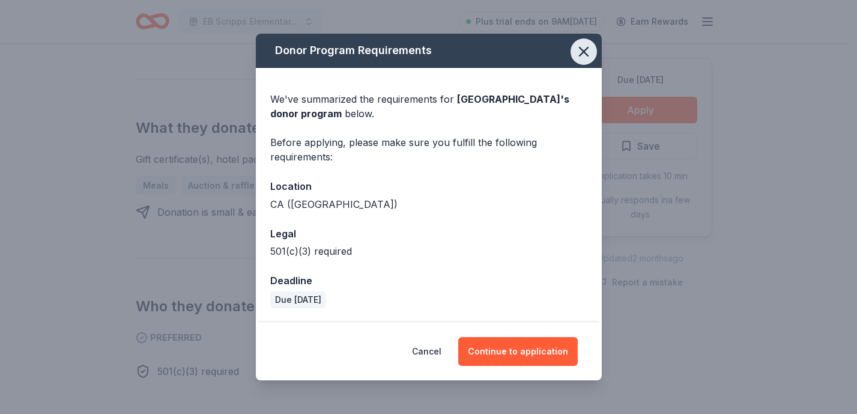
click at [592, 48] on button "button" at bounding box center [584, 51] width 26 height 26
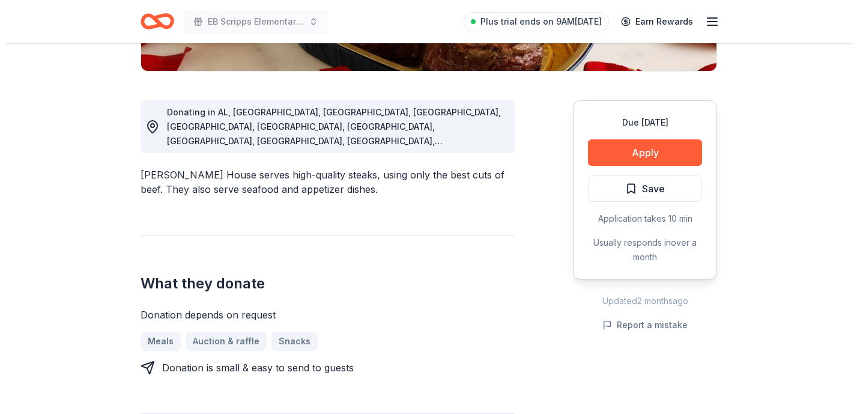
scroll to position [294, 0]
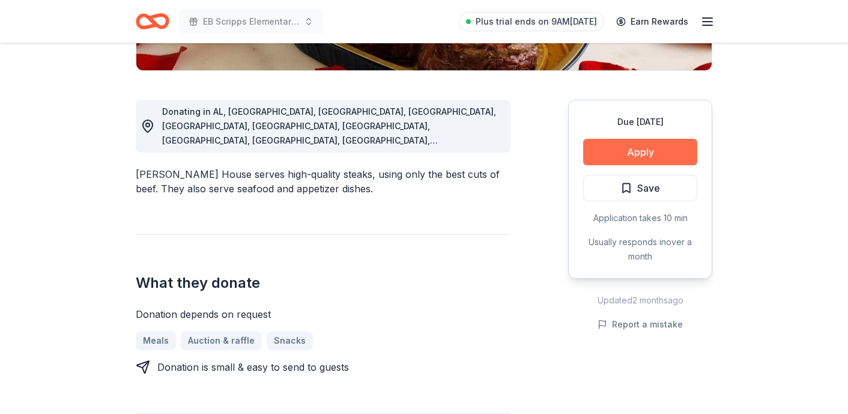
click at [645, 148] on button "Apply" at bounding box center [640, 152] width 114 height 26
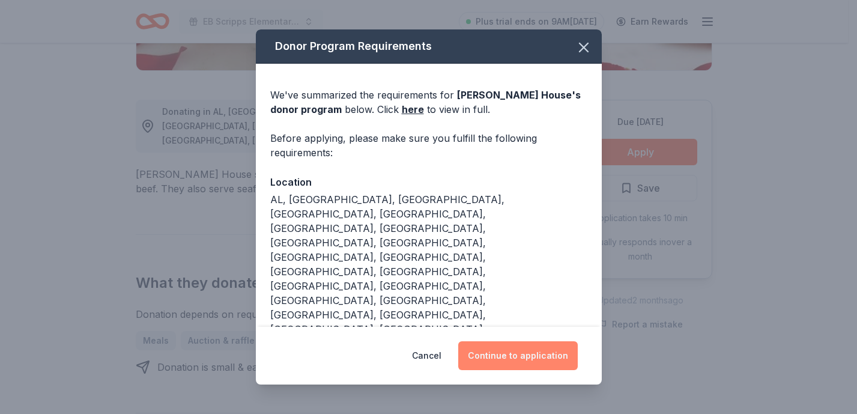
click at [518, 353] on button "Continue to application" at bounding box center [518, 355] width 120 height 29
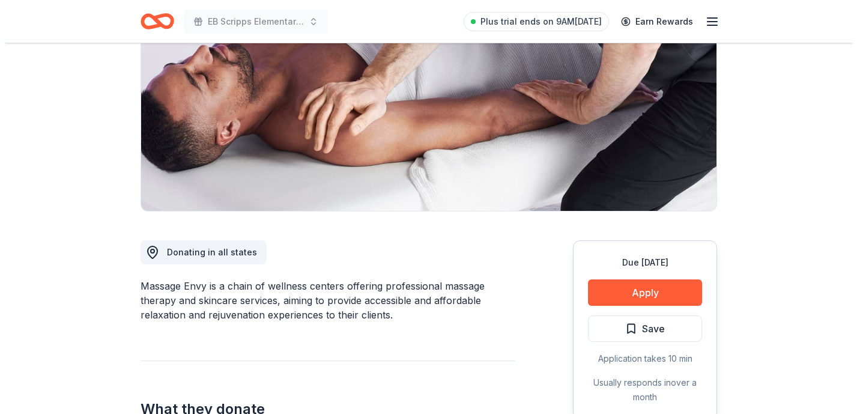
scroll to position [156, 0]
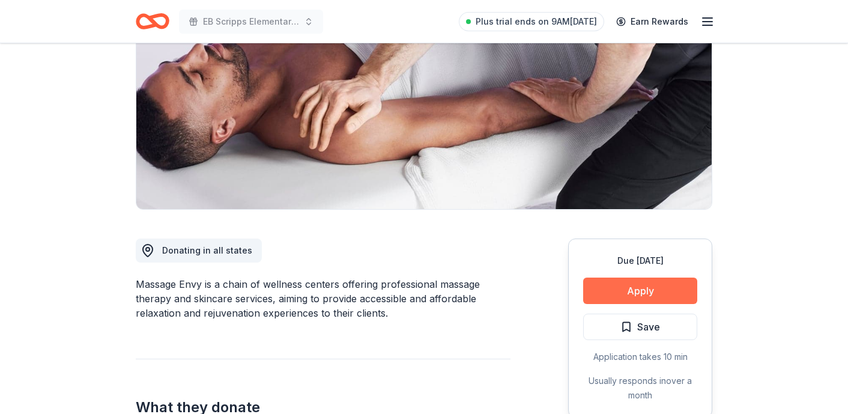
click at [624, 282] on button "Apply" at bounding box center [640, 290] width 114 height 26
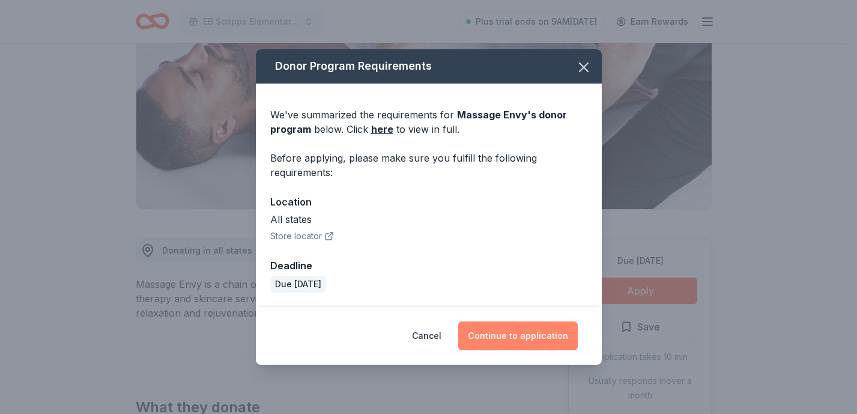
click at [515, 336] on button "Continue to application" at bounding box center [518, 335] width 120 height 29
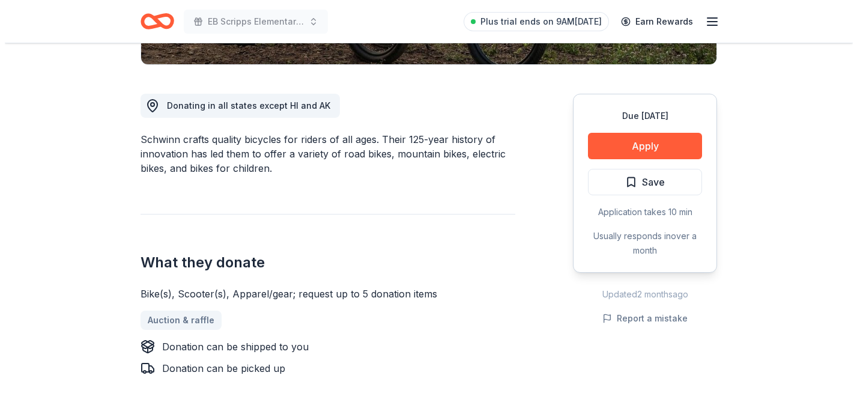
scroll to position [309, 0]
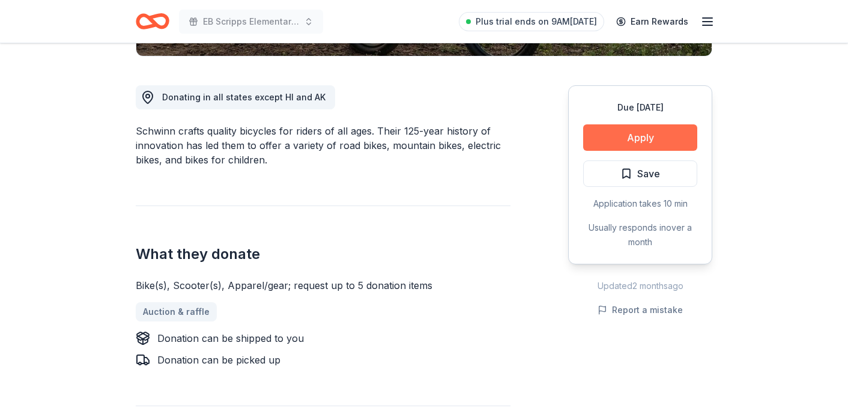
click at [637, 135] on button "Apply" at bounding box center [640, 137] width 114 height 26
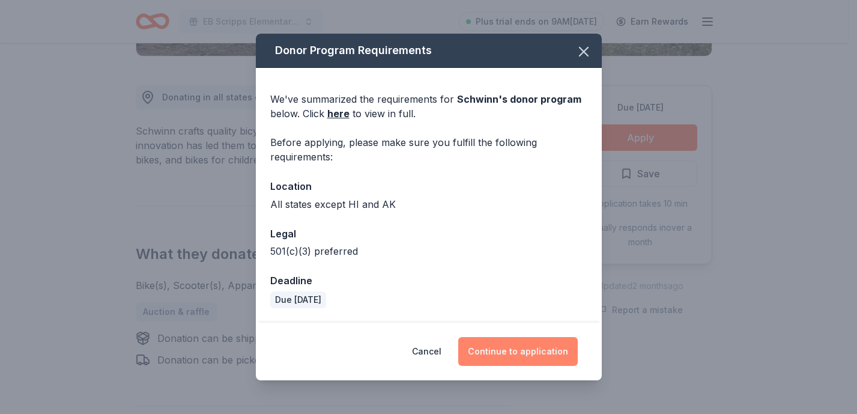
click at [533, 347] on button "Continue to application" at bounding box center [518, 351] width 120 height 29
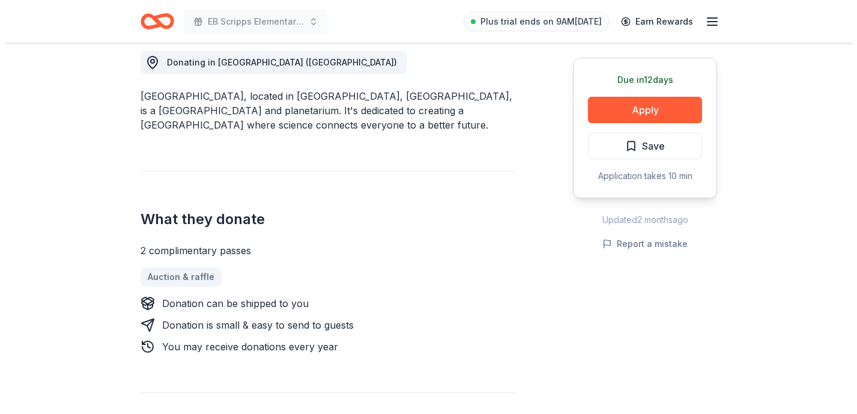
scroll to position [344, 0]
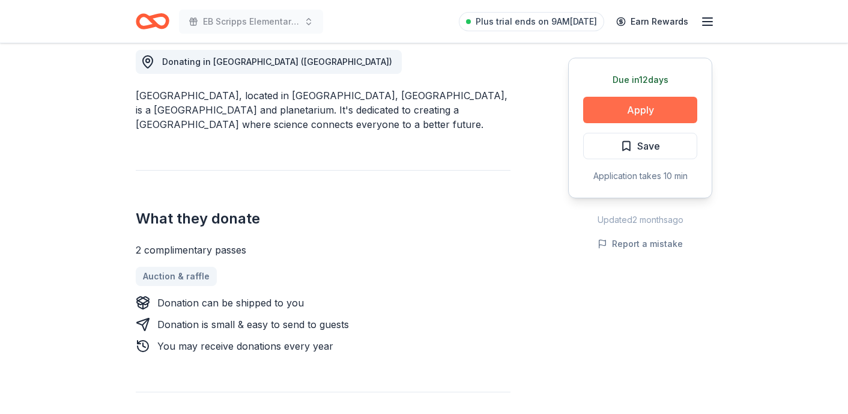
click at [650, 109] on button "Apply" at bounding box center [640, 110] width 114 height 26
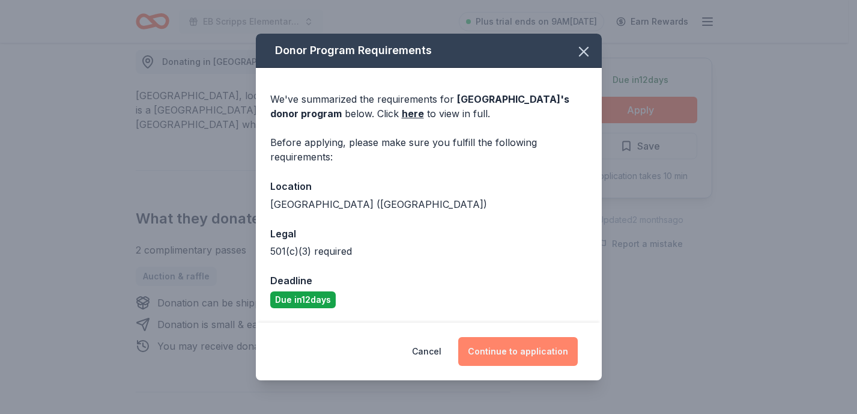
click at [517, 348] on button "Continue to application" at bounding box center [518, 351] width 120 height 29
